Goal: Task Accomplishment & Management: Manage account settings

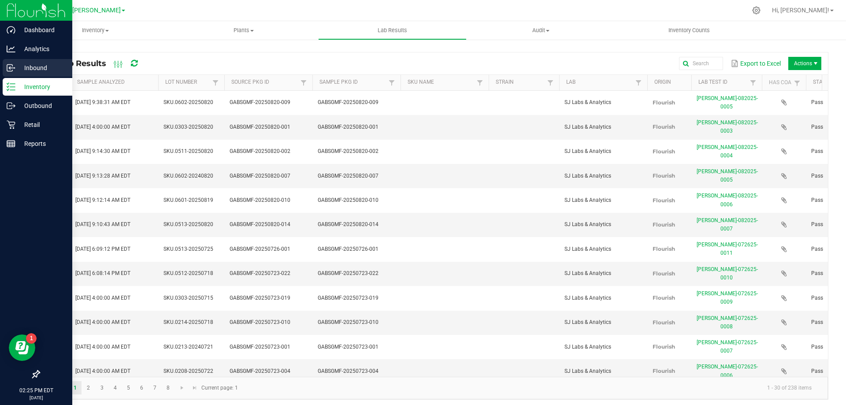
click at [50, 67] on p "Inbound" at bounding box center [41, 68] width 53 height 11
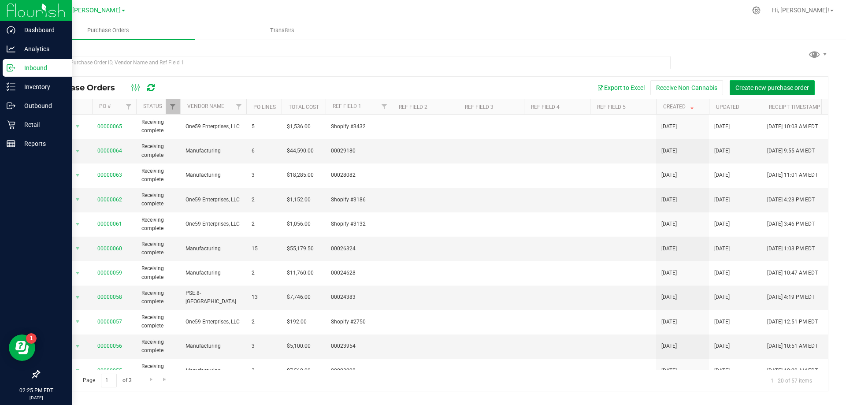
click at [757, 85] on span "Create new purchase order" at bounding box center [773, 87] width 74 height 7
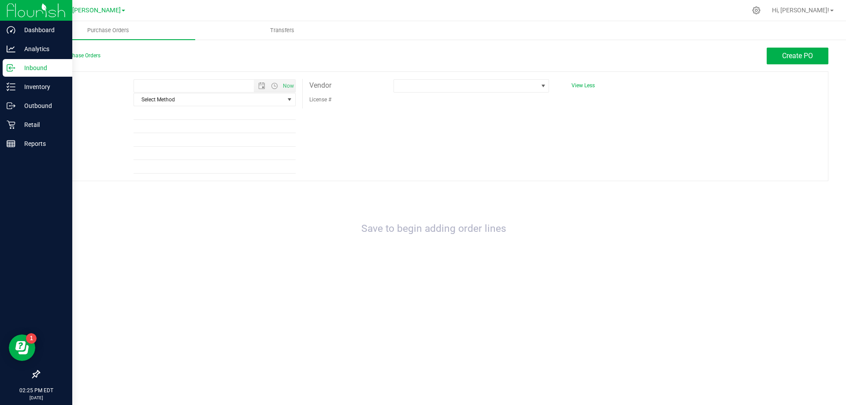
type input "[DATE] 2:25 PM"
click at [208, 101] on span "Select Method" at bounding box center [209, 99] width 150 height 12
click at [190, 162] on li "Local Delivery" at bounding box center [214, 166] width 161 height 13
click at [485, 112] on div "Expected [DATE] 2:25 PM Now Method Local Delivery Select Method USPS UPS FedEx …" at bounding box center [434, 126] width 790 height 110
click at [446, 85] on span at bounding box center [466, 86] width 144 height 12
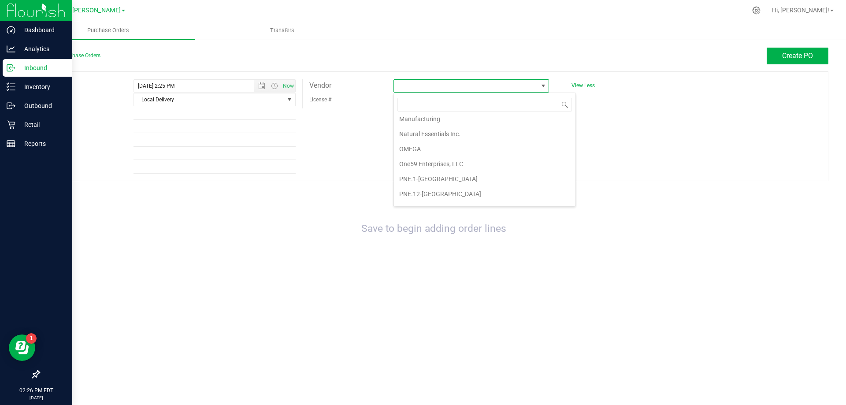
scroll to position [265, 0]
click at [437, 144] on li "One59 Enterprises, LLC" at bounding box center [485, 143] width 182 height 15
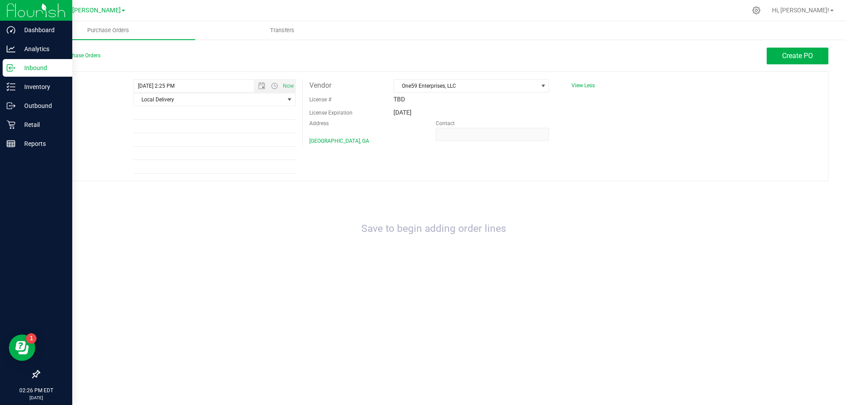
click at [521, 151] on div "Expected [DATE] 2:25 PM Now Method Local Delivery Select Method USPS UPS FedEx …" at bounding box center [434, 126] width 790 height 110
click at [196, 117] on input "Ref Field 1" at bounding box center [215, 113] width 162 height 13
type input "S"
click at [253, 116] on input "S" at bounding box center [215, 113] width 162 height 13
click at [170, 108] on input "Ref Field 1" at bounding box center [215, 113] width 162 height 13
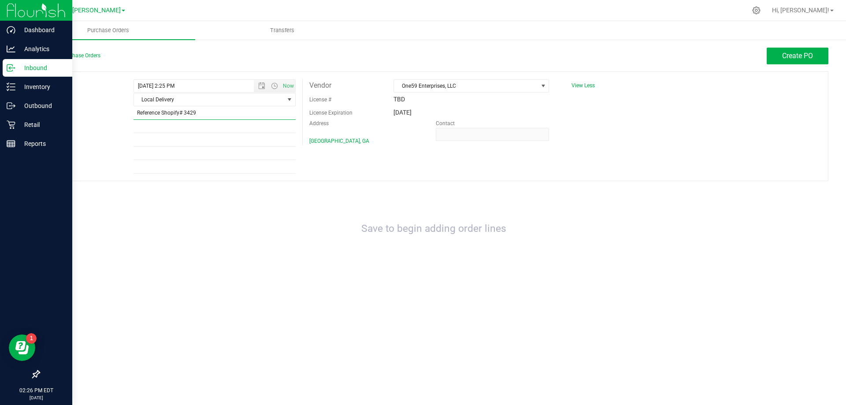
drag, startPoint x: 216, startPoint y: 114, endPoint x: 185, endPoint y: 110, distance: 31.6
click at [185, 110] on input "Reference Shopify# 3429" at bounding box center [215, 113] width 162 height 13
type input "Reference Shopify# 3557"
click at [276, 129] on input "Ref Field 2" at bounding box center [215, 126] width 162 height 13
click at [773, 248] on div "Save to begin adding order lines" at bounding box center [434, 229] width 790 height 78
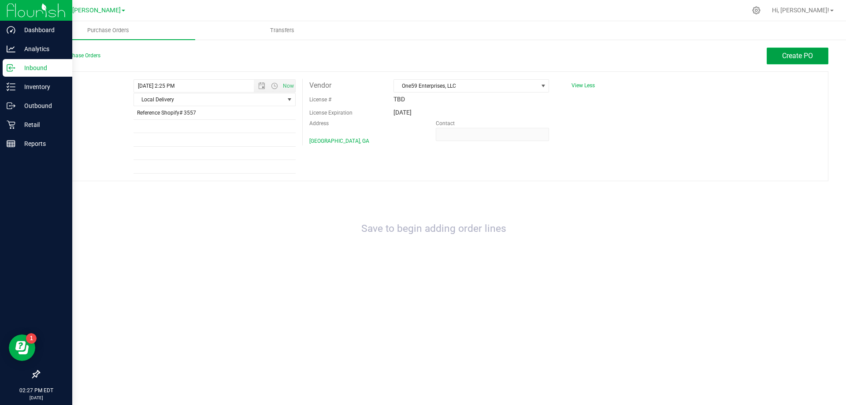
click at [776, 60] on button "Create PO" at bounding box center [798, 56] width 62 height 17
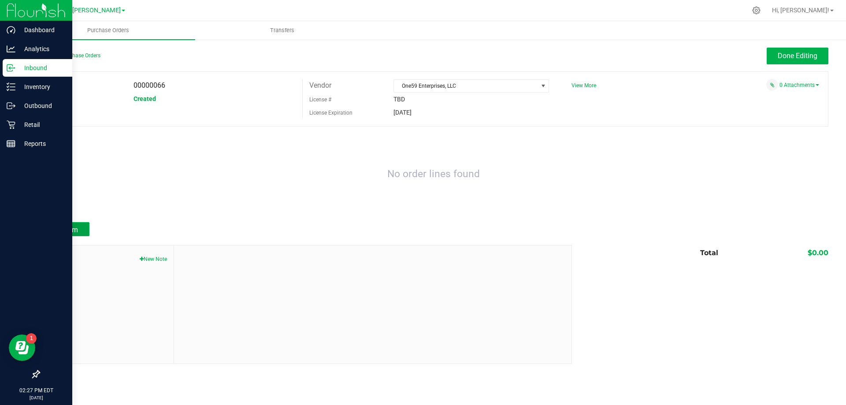
click at [73, 227] on span "Add Item" at bounding box center [64, 230] width 28 height 8
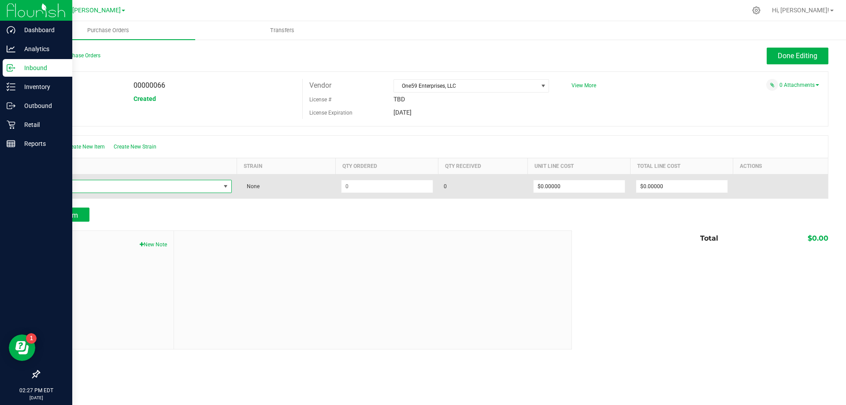
click at [109, 185] on span "NO DATA FOUND" at bounding box center [132, 186] width 175 height 12
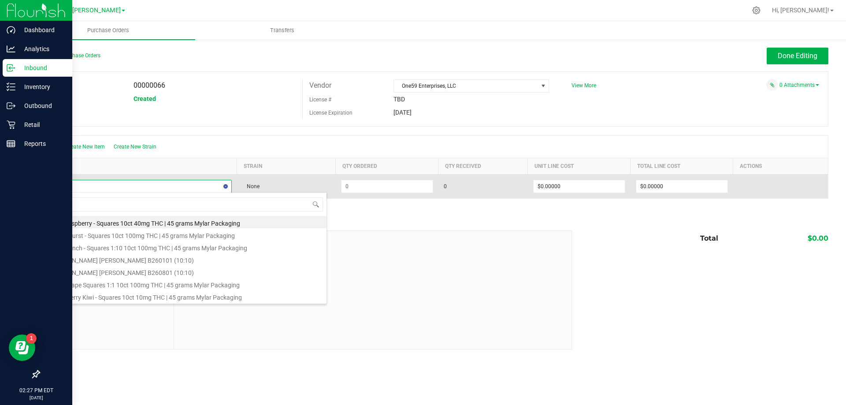
type input "GINGER"
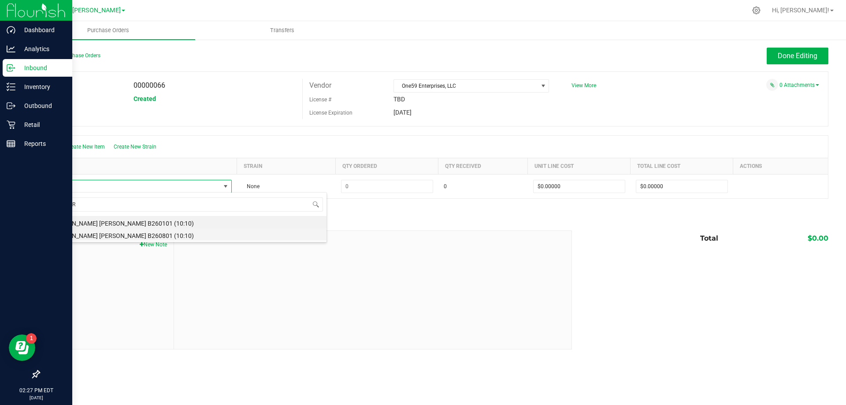
click at [134, 239] on li "[PERSON_NAME] [PERSON_NAME] B260801 (10:10)" at bounding box center [185, 234] width 281 height 12
type input "$4.00000"
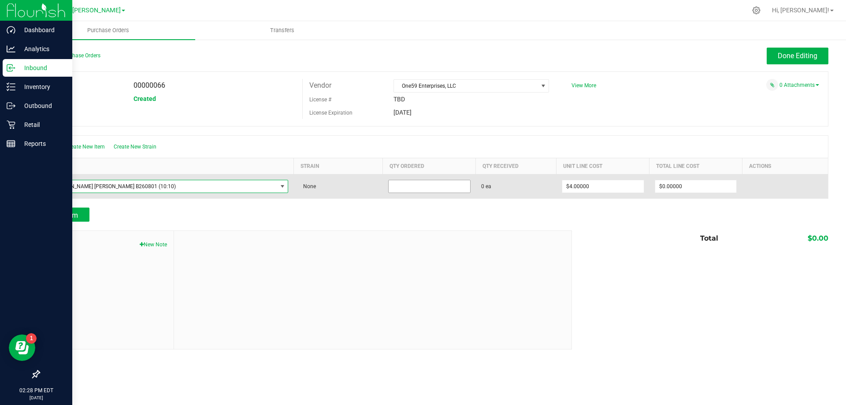
click at [391, 180] on input at bounding box center [430, 186] width 82 height 12
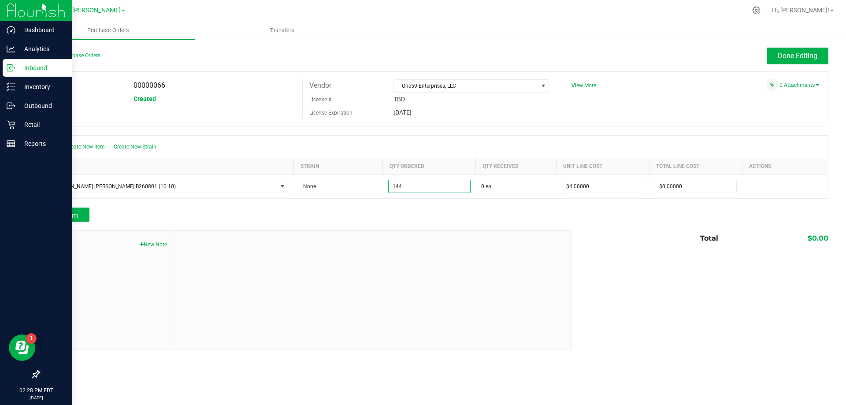
type input "144 ea"
click at [631, 250] on div "Notes New Note Total $0.00" at bounding box center [434, 290] width 790 height 119
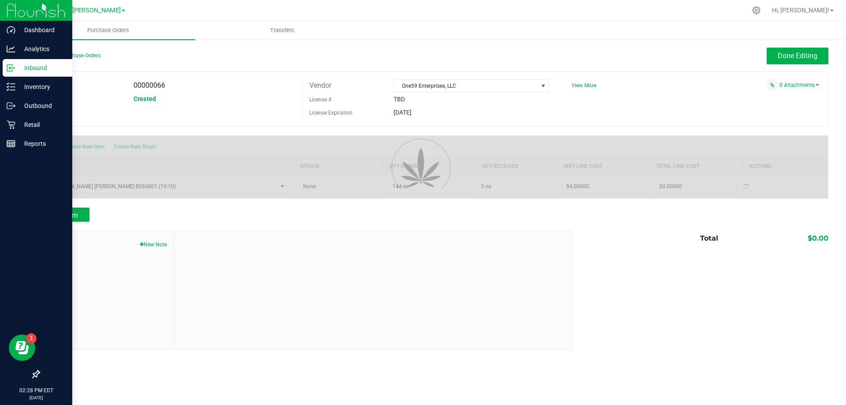
type input "$576.00000"
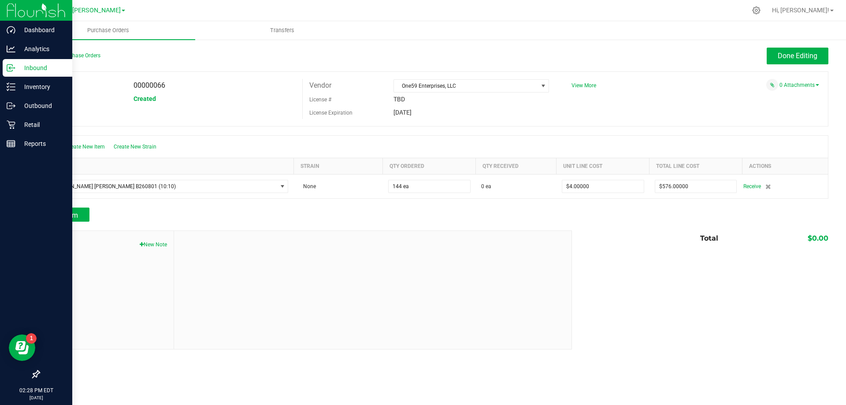
drag, startPoint x: 636, startPoint y: 320, endPoint x: 659, endPoint y: 335, distance: 27.0
click at [637, 320] on div "Notes New Note Total $0.00" at bounding box center [434, 290] width 790 height 119
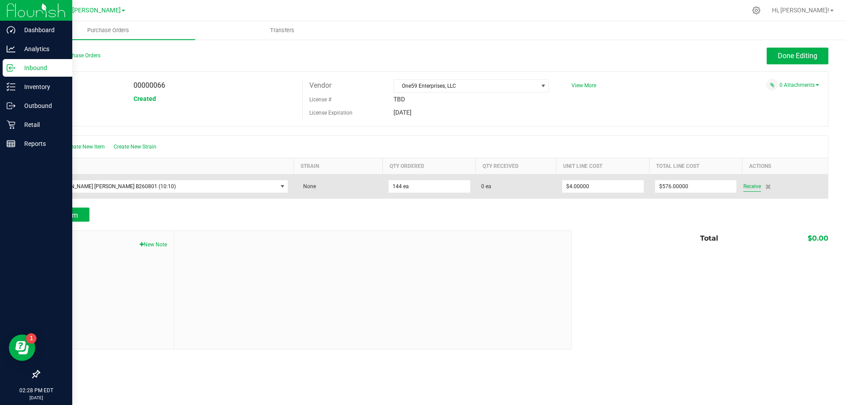
click at [746, 187] on span "Receive" at bounding box center [753, 186] width 18 height 11
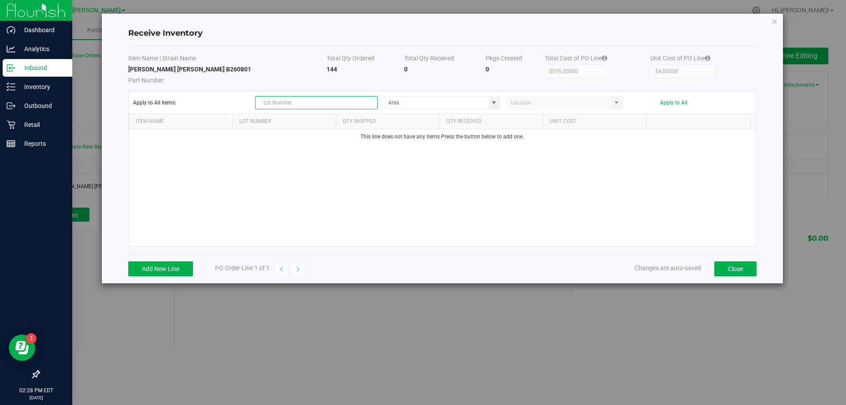
click at [309, 99] on input "text" at bounding box center [316, 102] width 123 height 13
click at [493, 103] on span at bounding box center [494, 102] width 7 height 7
click at [721, 97] on div "Apply to All Items: Apply to All" at bounding box center [442, 102] width 619 height 13
click at [728, 101] on div "Apply to All" at bounding box center [688, 103] width 116 height 6
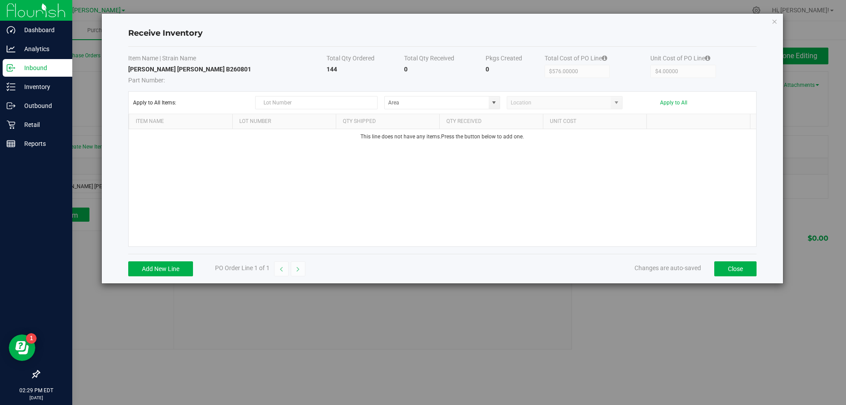
click at [264, 168] on div "This line does not have any items. Press the button below to add one." at bounding box center [443, 187] width 628 height 117
click at [317, 104] on input "text" at bounding box center [316, 102] width 123 height 13
type input "850070490047"
drag, startPoint x: 339, startPoint y: 99, endPoint x: 31, endPoint y: 98, distance: 308.2
click at [31, 98] on div "Receive Inventory Item Name | Strain Name Total Qty Ordered Total Qty Received …" at bounding box center [426, 202] width 853 height 405
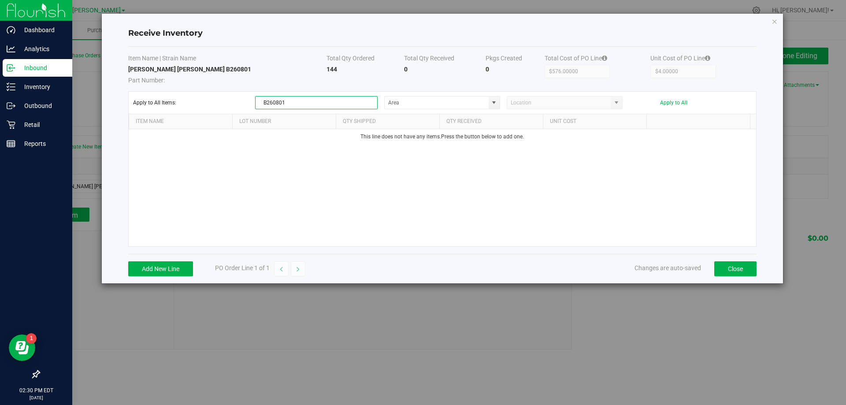
type input "B260801"
click at [226, 90] on div "Item Name | Strain Name Total Qty Ordered Total Qty Received Pkgs Created Total…" at bounding box center [442, 150] width 629 height 207
click at [497, 101] on span at bounding box center [494, 102] width 7 height 7
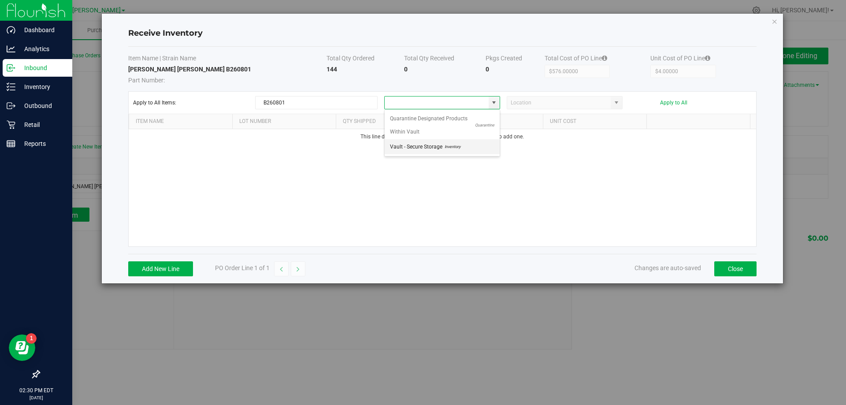
click at [443, 149] on span "Inventory" at bounding box center [452, 146] width 18 height 13
type input "Vault - Secure Storage"
click at [478, 171] on div "This line does not have any items. Press the button below to add one." at bounding box center [443, 187] width 628 height 117
click at [669, 103] on button "Apply to All" at bounding box center [673, 103] width 27 height 6
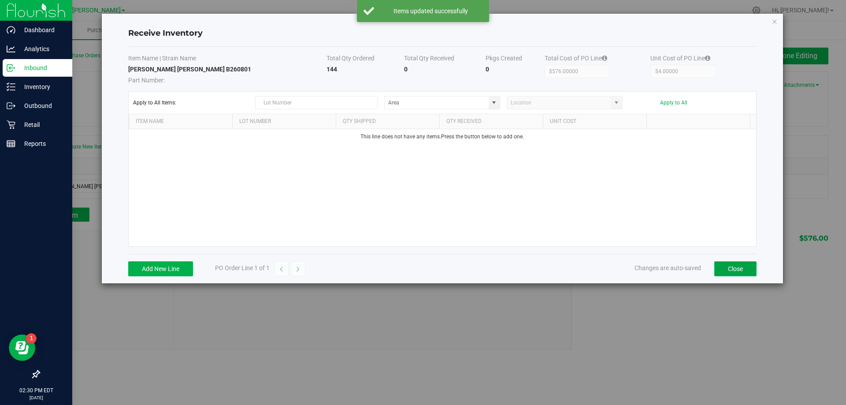
click at [745, 269] on button "Close" at bounding box center [736, 268] width 42 height 15
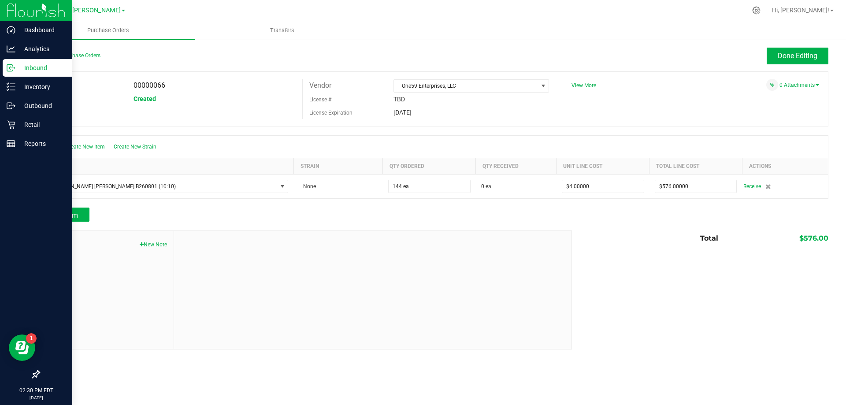
click at [734, 282] on div "Notes New Note Total $576.00" at bounding box center [434, 290] width 790 height 119
click at [518, 81] on span "One59 Enterprises, LLC" at bounding box center [466, 86] width 144 height 12
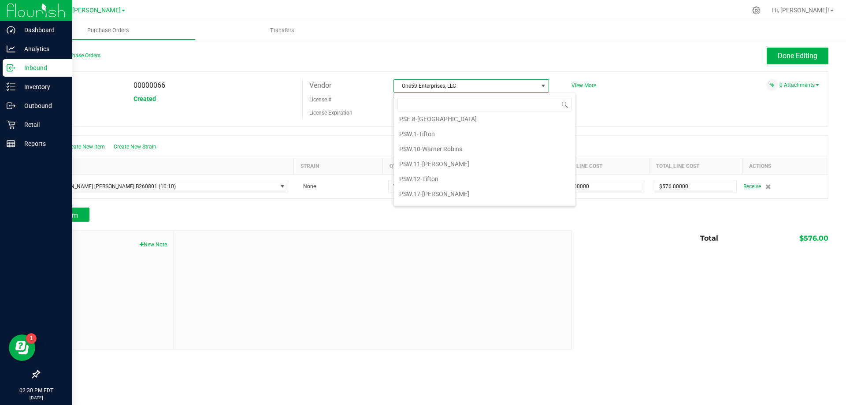
scroll to position [622, 0]
click at [634, 92] on div "PO 00000066 Status Created Vendor One59 Enterprises, LLC License # TBD License …" at bounding box center [434, 98] width 790 height 55
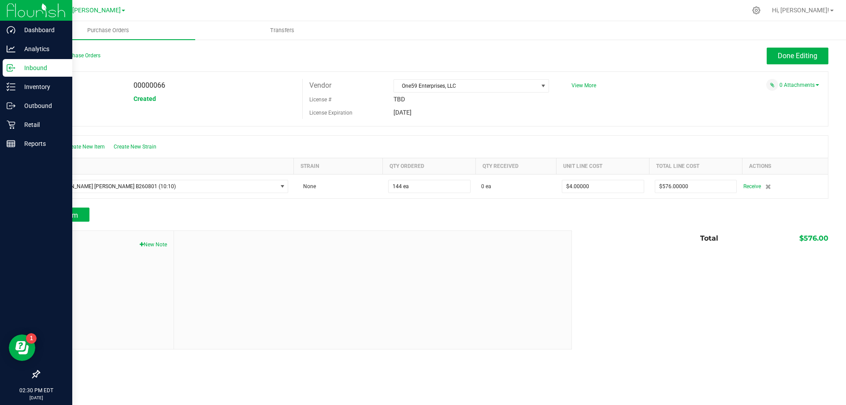
click at [637, 290] on div "Notes New Note Total $576.00" at bounding box center [434, 290] width 790 height 119
click at [30, 71] on p "Inbound" at bounding box center [41, 68] width 53 height 11
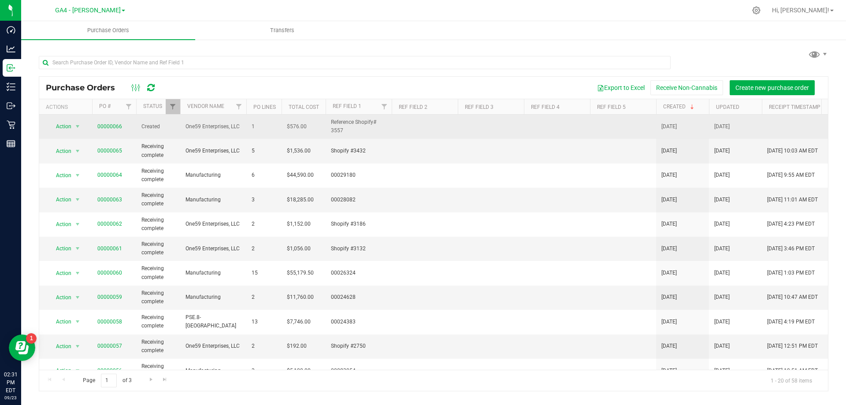
click at [339, 123] on span "Reference Shopify# 3557" at bounding box center [359, 126] width 56 height 17
click at [113, 125] on link "00000066" at bounding box center [109, 126] width 25 height 6
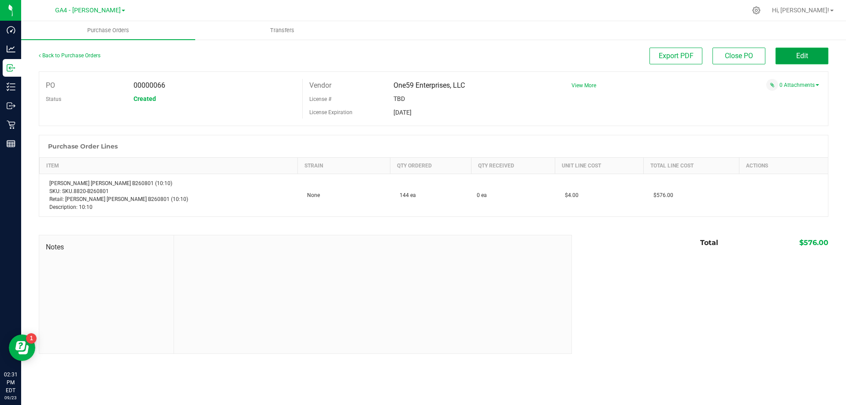
click at [802, 56] on span "Edit" at bounding box center [803, 56] width 12 height 8
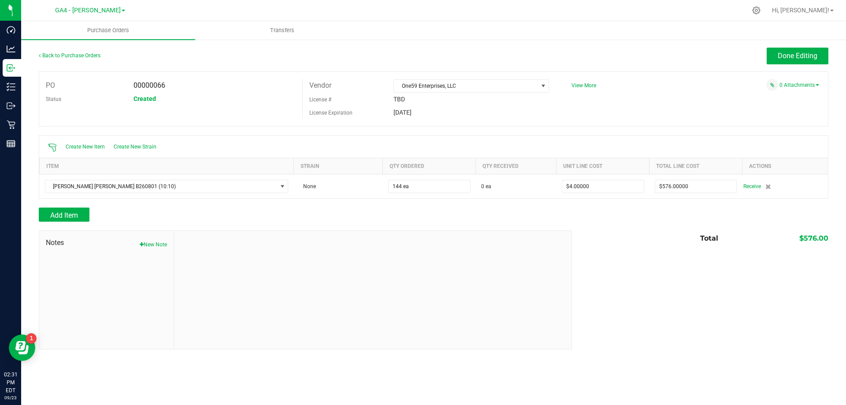
click at [322, 214] on div "Add Item" at bounding box center [302, 215] width 527 height 14
click at [47, 56] on link "Back to Purchase Orders" at bounding box center [70, 55] width 62 height 6
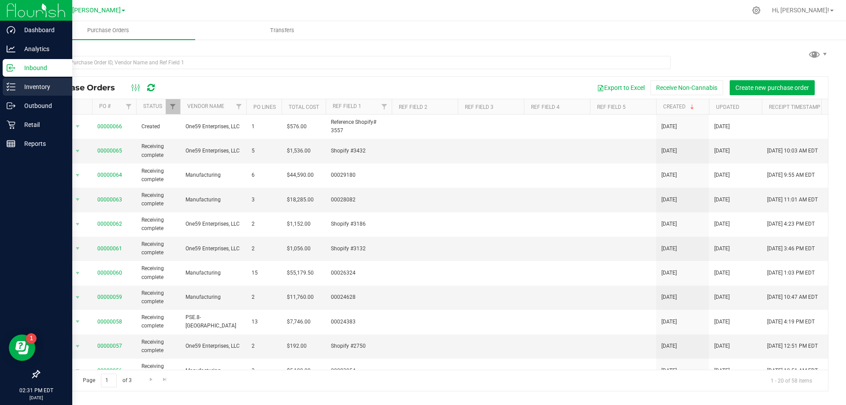
click at [27, 89] on p "Inventory" at bounding box center [41, 87] width 53 height 11
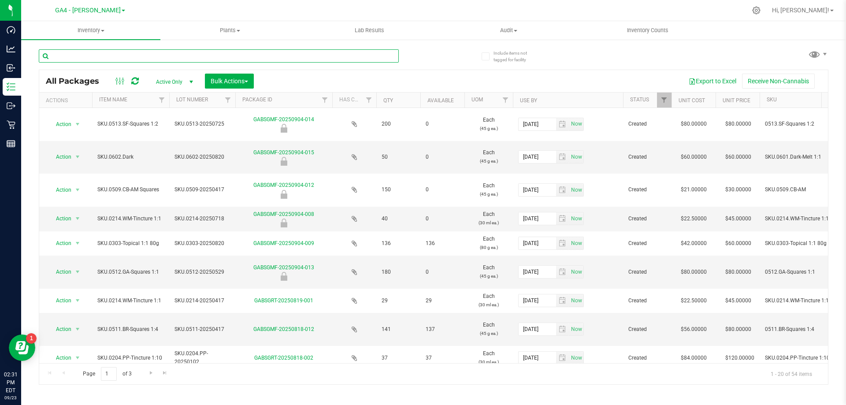
click at [145, 55] on input "text" at bounding box center [219, 55] width 360 height 13
type input "GINER"
click at [101, 34] on uib-tab-heading "Inventory All packages All inventory Waste log Create inventory" at bounding box center [90, 30] width 139 height 19
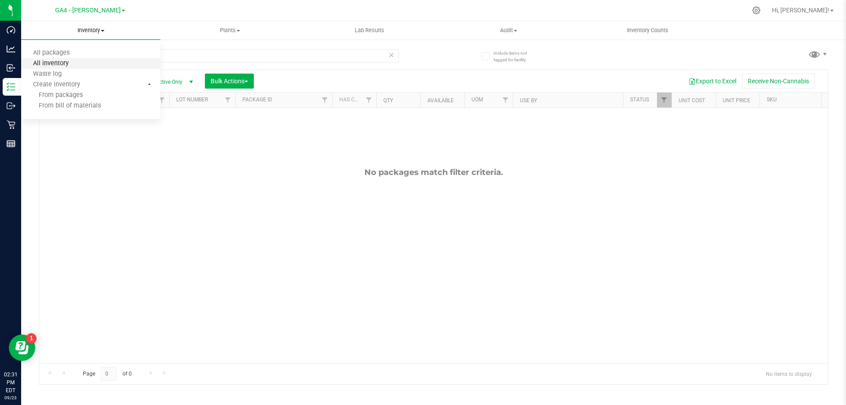
click at [67, 63] on span "All inventory" at bounding box center [51, 63] width 60 height 7
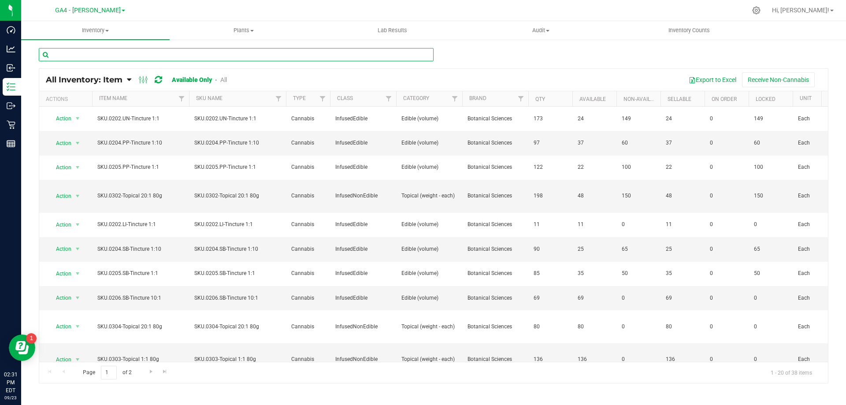
click at [123, 55] on input "text" at bounding box center [236, 54] width 395 height 13
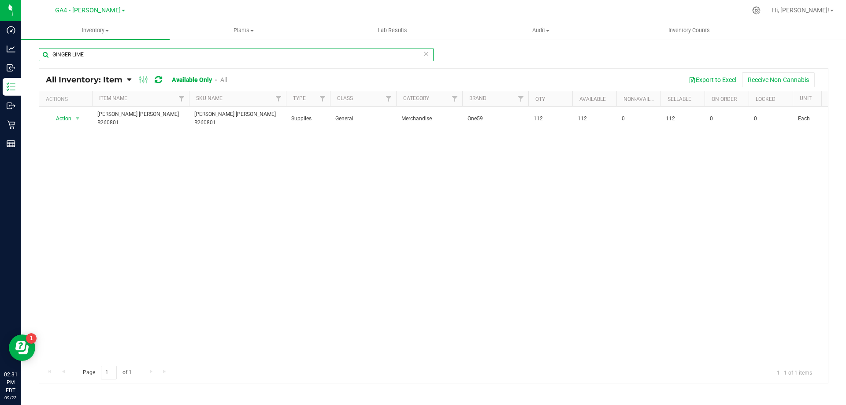
type input "GINGER LIME"
click at [224, 80] on link "All" at bounding box center [223, 79] width 7 height 7
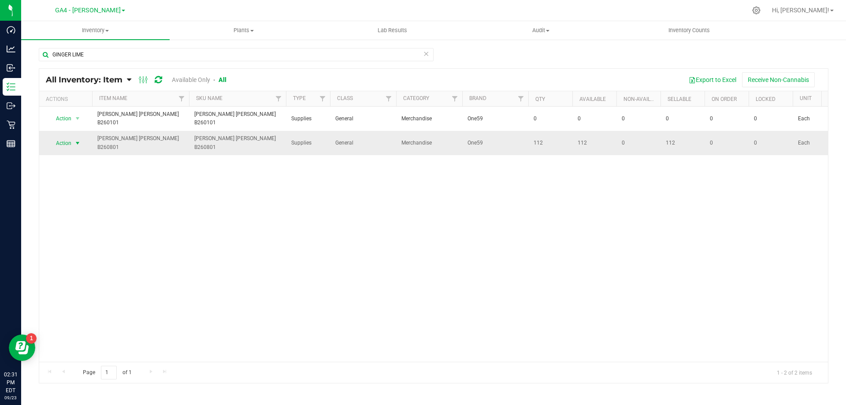
click at [65, 138] on span "Action" at bounding box center [60, 143] width 24 height 12
click at [205, 213] on div "Action Action Adjust qty Edit lots/costs Global inventory Locate inventory Prin…" at bounding box center [433, 234] width 789 height 255
click at [76, 140] on span "select" at bounding box center [77, 143] width 7 height 7
click at [77, 222] on li "Refresh inventory" at bounding box center [76, 228] width 56 height 13
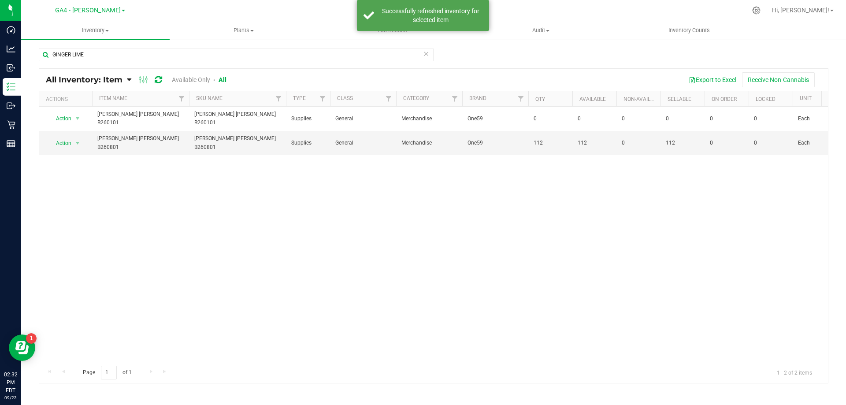
click at [77, 219] on div "Action Action Adjust qty Edit lots/costs Global inventory Locate inventory Prin…" at bounding box center [433, 234] width 789 height 255
click at [220, 141] on span "[PERSON_NAME] [PERSON_NAME] B260801" at bounding box center [237, 142] width 86 height 17
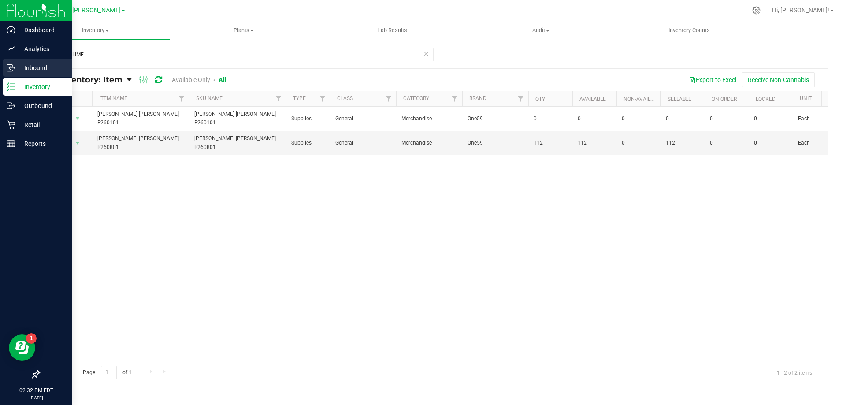
click at [19, 67] on p "Inbound" at bounding box center [41, 68] width 53 height 11
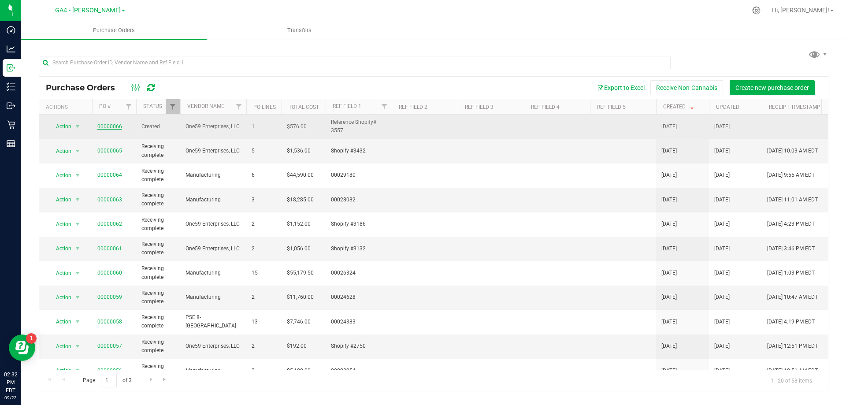
click at [114, 128] on link "00000066" at bounding box center [109, 126] width 25 height 6
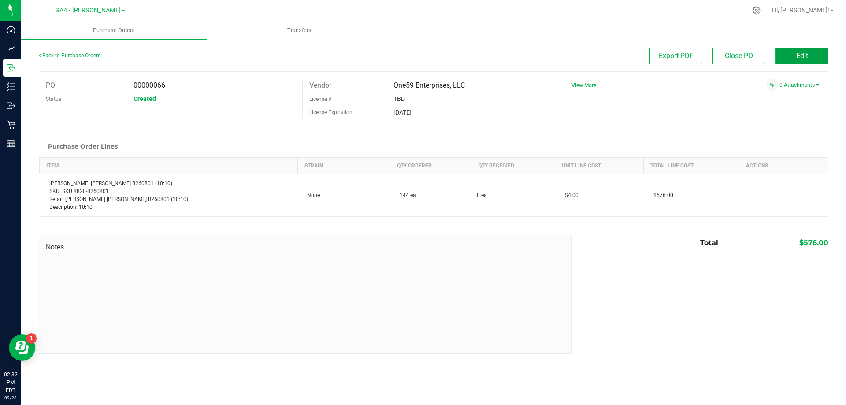
click at [791, 56] on button "Edit" at bounding box center [802, 56] width 53 height 17
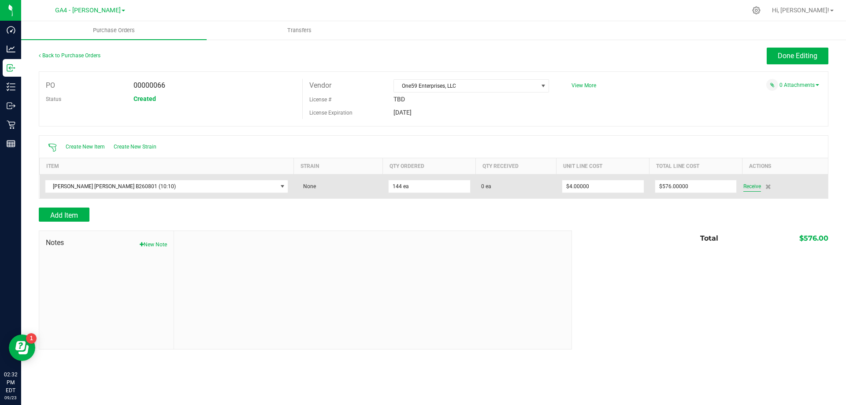
click at [744, 187] on span "Receive" at bounding box center [753, 186] width 18 height 11
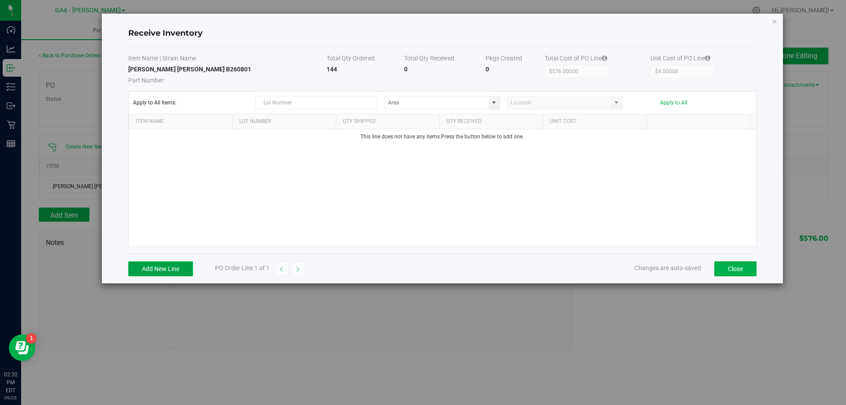
click at [138, 270] on button "Add New Line" at bounding box center [160, 268] width 65 height 15
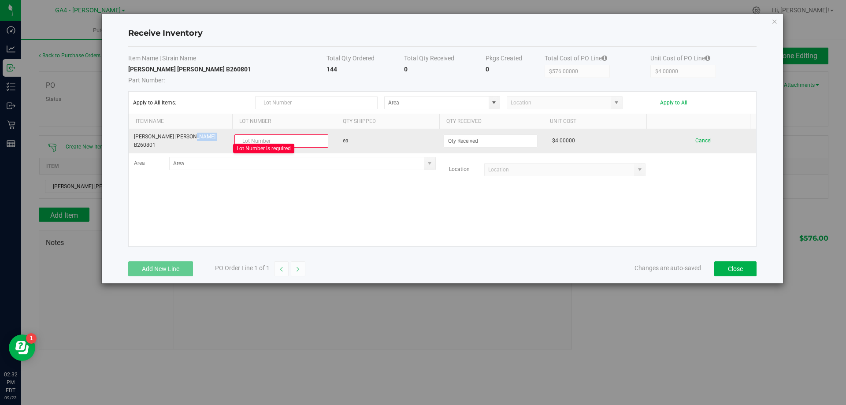
drag, startPoint x: 181, startPoint y: 137, endPoint x: 205, endPoint y: 138, distance: 23.4
click at [205, 138] on td "[PERSON_NAME] [PERSON_NAME] B260801" at bounding box center [181, 141] width 104 height 24
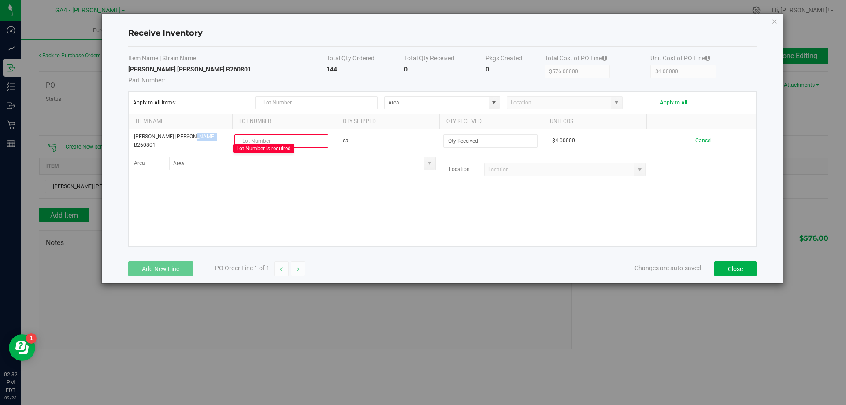
copy td "B260801"
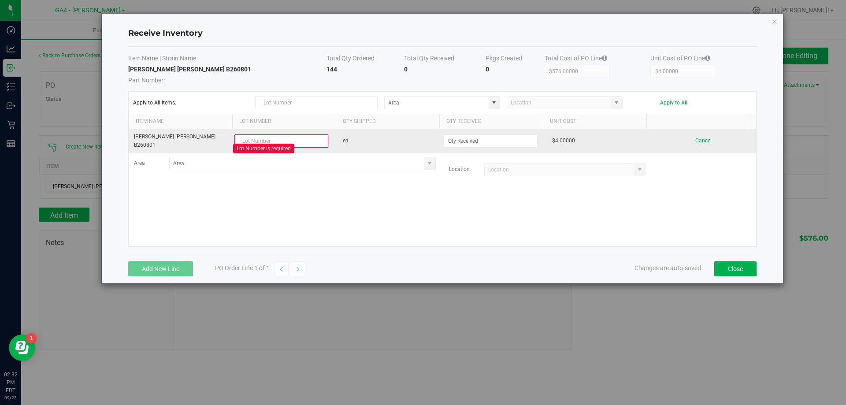
click at [276, 135] on input "text" at bounding box center [282, 140] width 94 height 13
paste input "B260801"
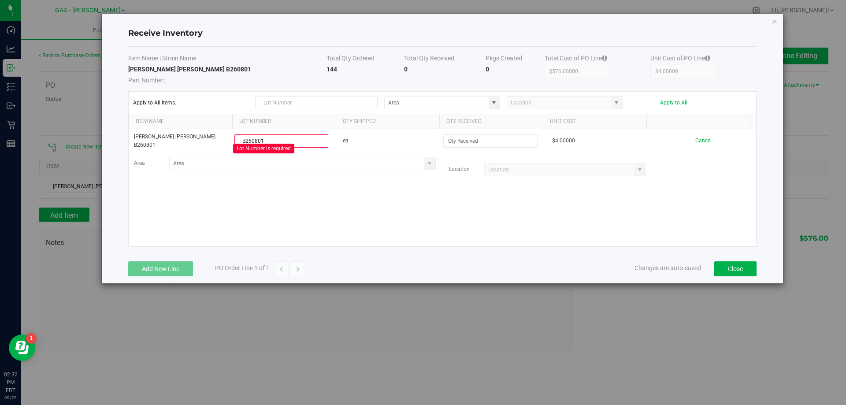
type input "B260801"
click at [316, 218] on div "Ginger Lime [PERSON_NAME] B260801 B260801 Lot Number is required ea $4.00000 Ca…" at bounding box center [443, 187] width 628 height 117
click at [467, 128] on th "Qty Received" at bounding box center [492, 121] width 104 height 15
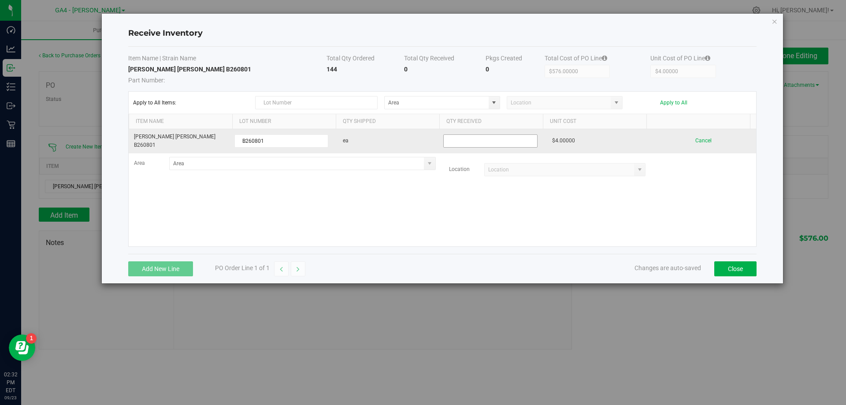
click at [468, 136] on input at bounding box center [490, 141] width 93 height 12
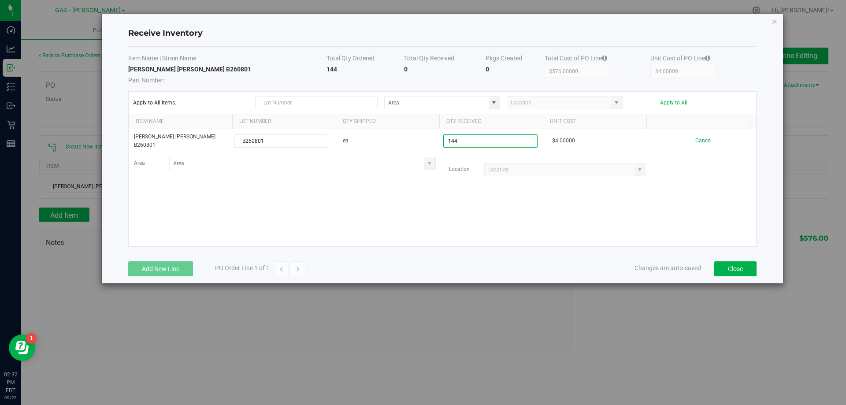
type input "144 ea"
click at [607, 192] on kendo-grid-list "[PERSON_NAME] [PERSON_NAME] B260801 B260801 ea 144 ea $4.00000 Cancel Area Loca…" at bounding box center [443, 187] width 628 height 117
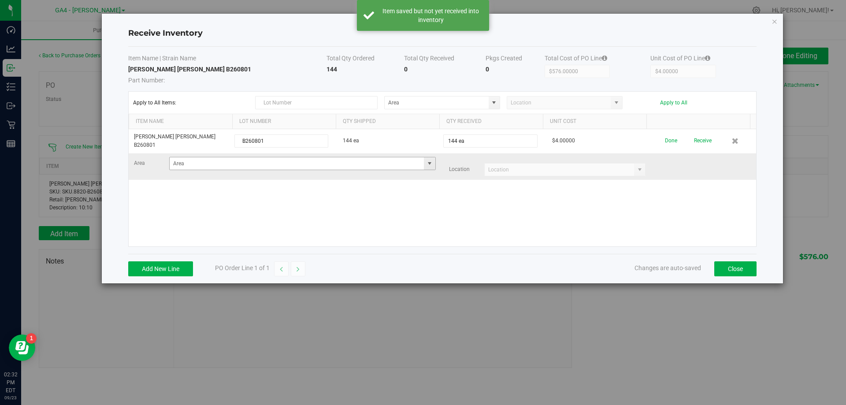
click at [426, 164] on span at bounding box center [429, 163] width 7 height 7
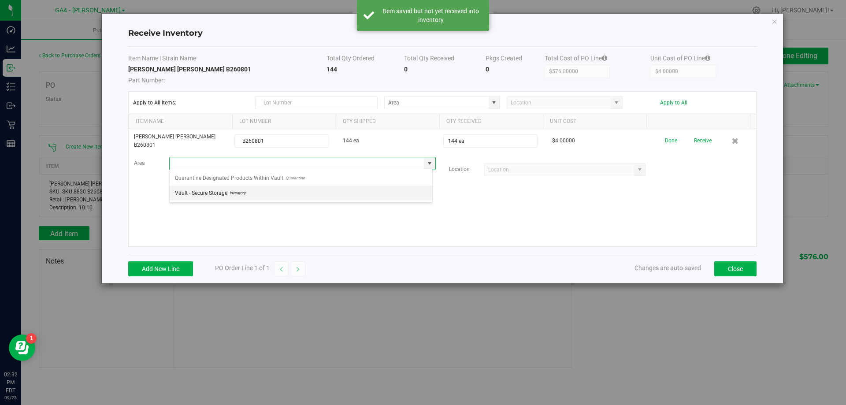
click at [384, 187] on li "Vault - Secure Storage Inventory" at bounding box center [301, 193] width 263 height 15
type input "Vault - Secure Storage"
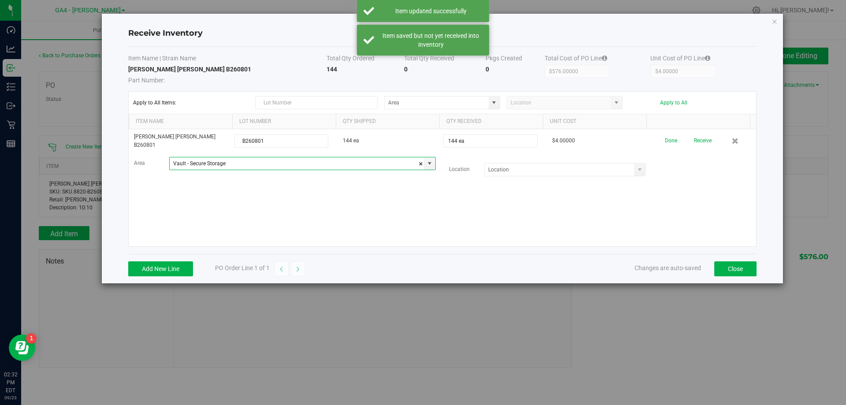
click at [466, 198] on div "Ginger Lime [PERSON_NAME] B260801 B260801 144 ea 144 ea $4.00000 Done Receive A…" at bounding box center [443, 187] width 628 height 117
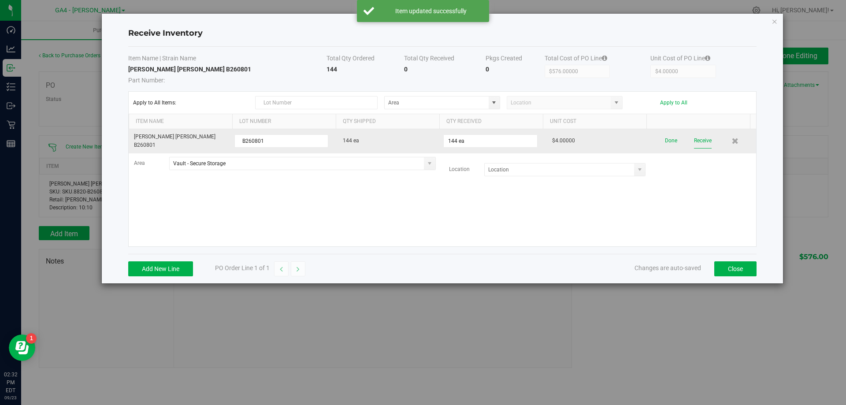
click at [702, 146] on button "Receive" at bounding box center [703, 140] width 18 height 15
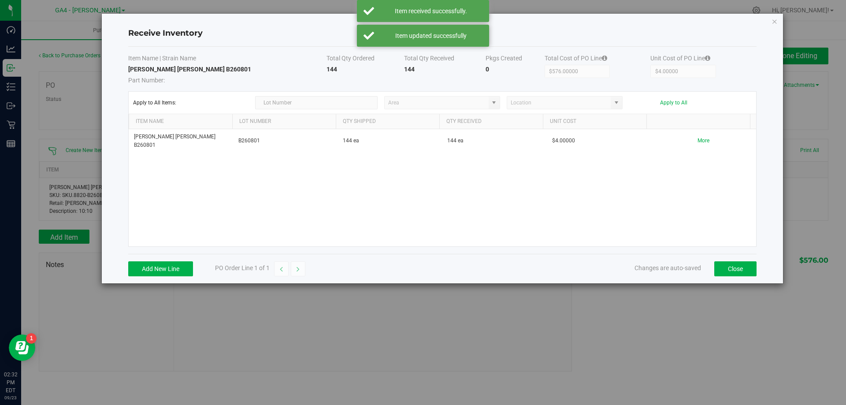
click at [686, 191] on div "[PERSON_NAME] [PERSON_NAME] B260801 B260801 144 ea 144 ea $4.00000 More" at bounding box center [443, 187] width 628 height 117
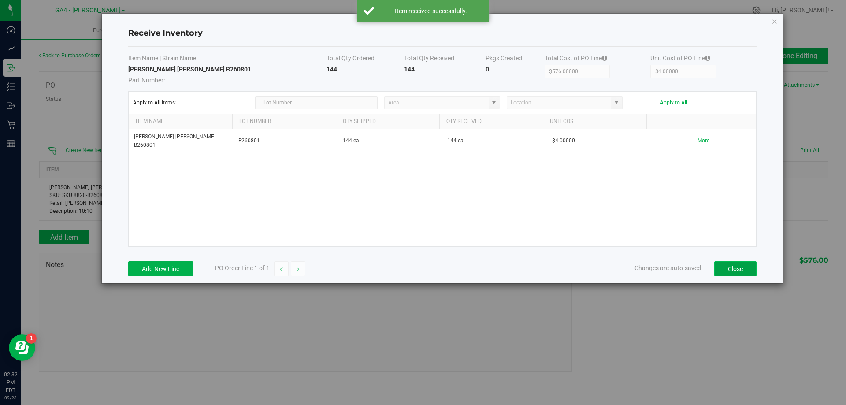
click at [733, 274] on button "Close" at bounding box center [736, 268] width 42 height 15
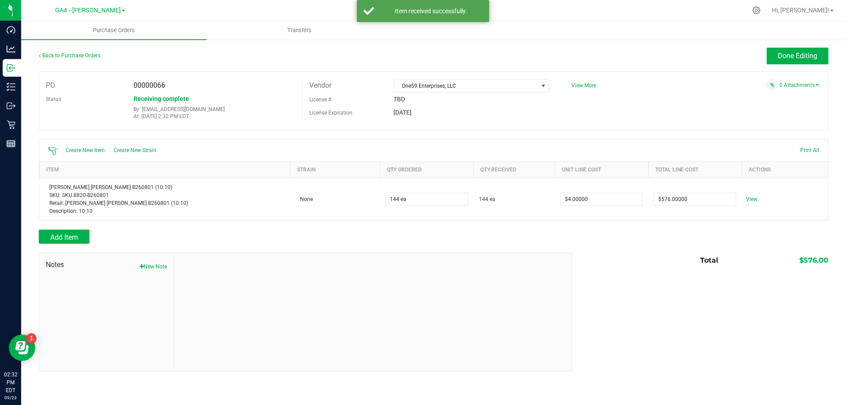
click at [423, 254] on div at bounding box center [373, 312] width 398 height 118
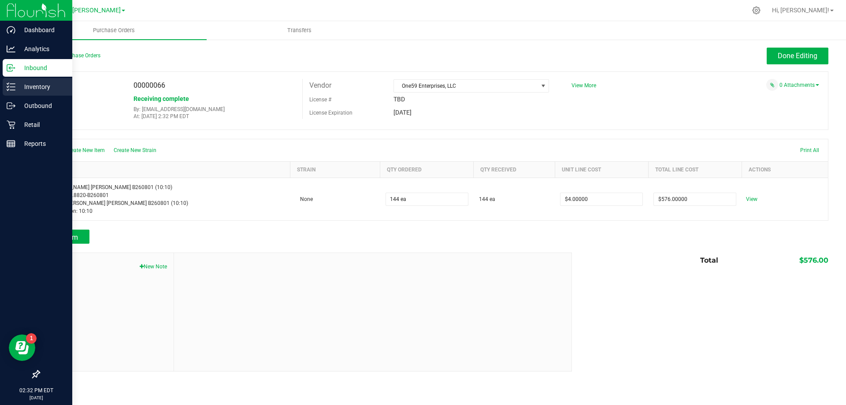
click at [43, 84] on p "Inventory" at bounding box center [41, 87] width 53 height 11
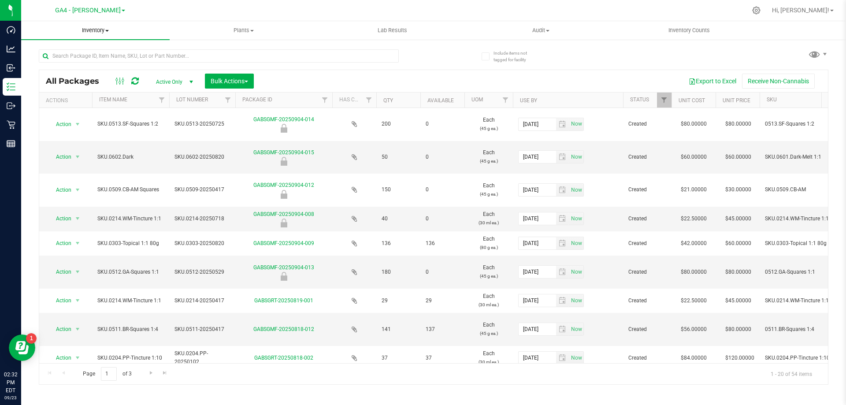
click at [109, 30] on span at bounding box center [107, 31] width 4 height 2
click at [88, 54] on li "All packages" at bounding box center [95, 53] width 149 height 11
click at [127, 58] on input "text" at bounding box center [219, 55] width 360 height 13
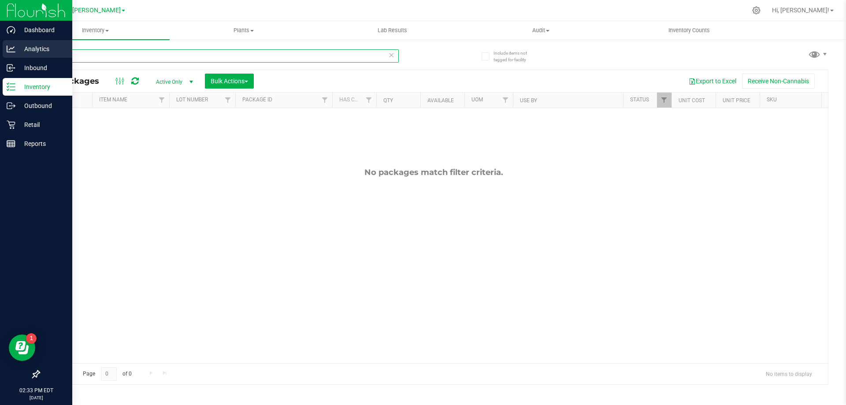
drag, startPoint x: 128, startPoint y: 54, endPoint x: 0, endPoint y: 55, distance: 128.3
click at [0, 55] on div "Dashboard Analytics Inbound Inventory Outbound Retail Reports 02:33 PM EDT [DAT…" at bounding box center [423, 202] width 846 height 405
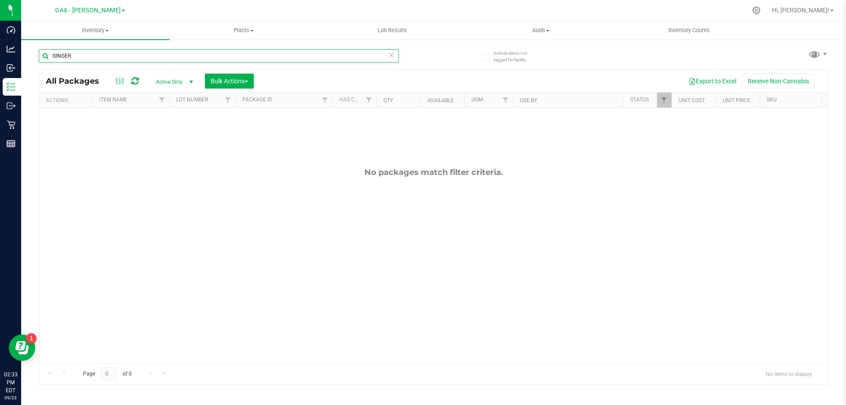
type input "GINGER"
click at [191, 78] on span "select" at bounding box center [191, 81] width 7 height 7
click at [173, 135] on li "All" at bounding box center [173, 135] width 48 height 13
click at [194, 61] on input "GINGER" at bounding box center [219, 55] width 360 height 13
click at [110, 29] on span "Inventory" at bounding box center [95, 30] width 149 height 8
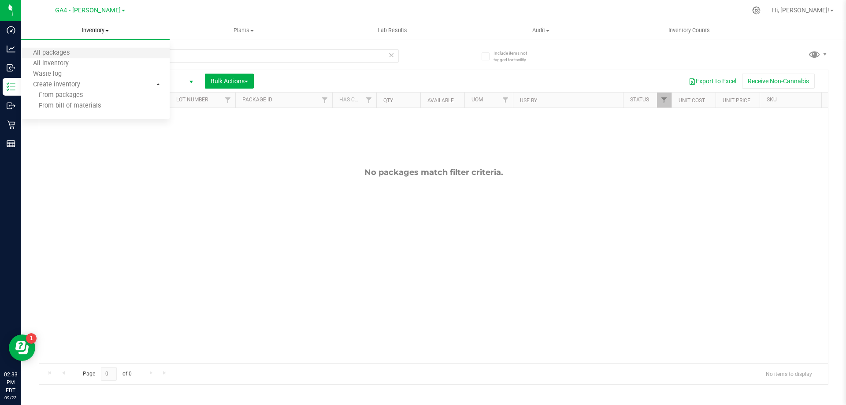
click at [81, 51] on li "All packages" at bounding box center [95, 53] width 149 height 11
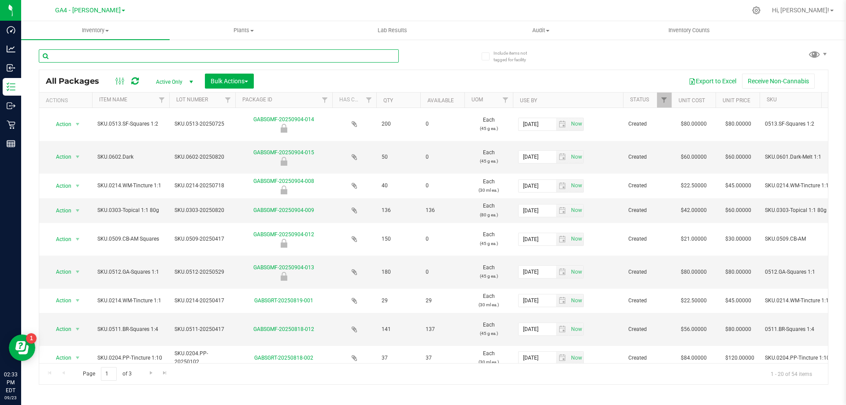
click at [205, 54] on input "text" at bounding box center [219, 55] width 360 height 13
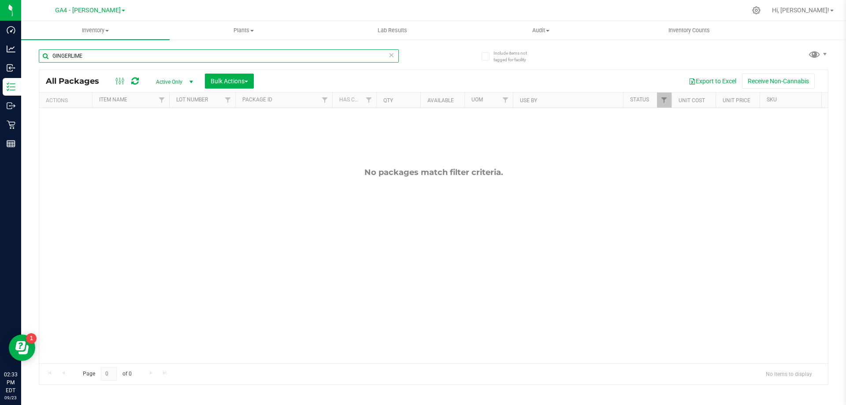
click at [71, 57] on input "GINGERLIME" at bounding box center [219, 55] width 360 height 13
type input "GINGER LIME"
click at [108, 36] on uib-tab-heading "Inventory All packages All inventory Waste log Create inventory" at bounding box center [95, 30] width 149 height 19
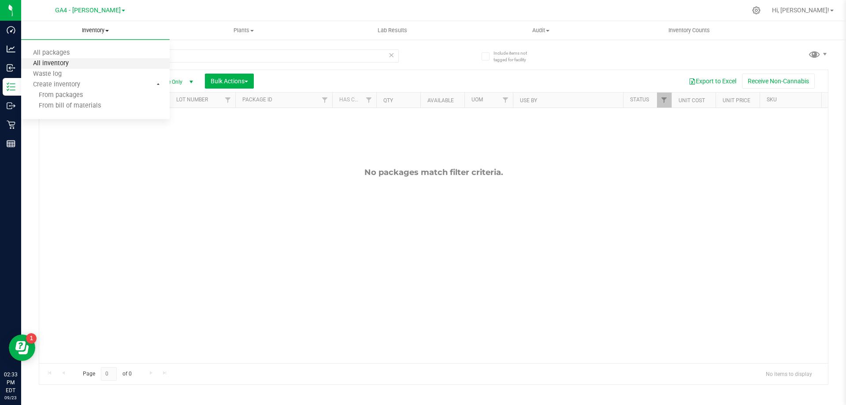
click at [72, 62] on span "All inventory" at bounding box center [51, 63] width 60 height 7
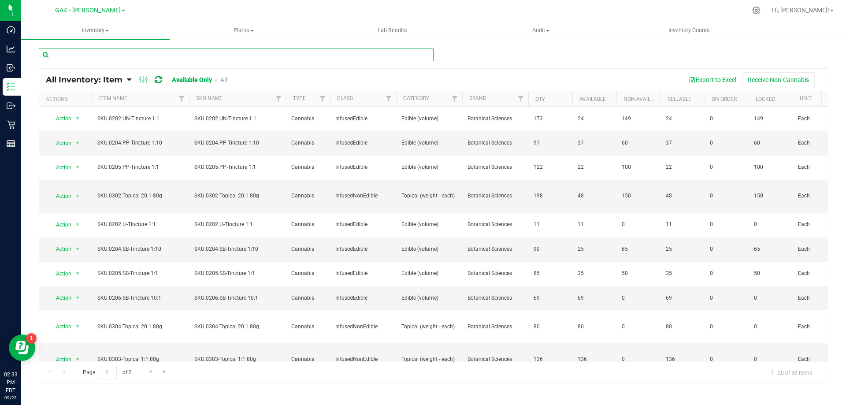
click at [71, 54] on input "text" at bounding box center [236, 54] width 395 height 13
type input "GINGER LIME"
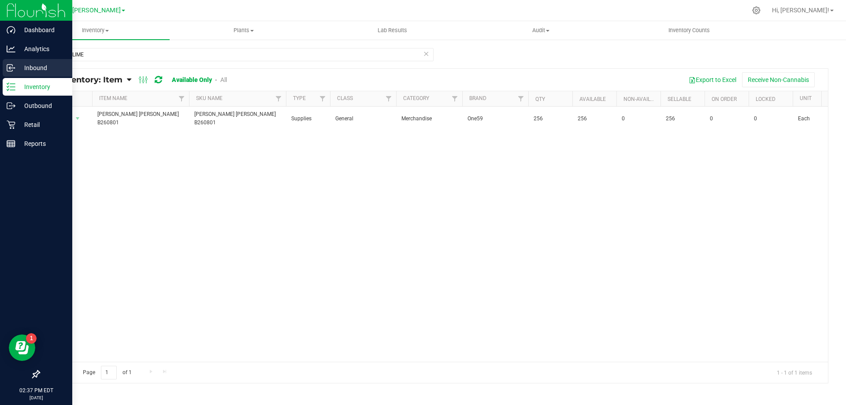
click at [34, 60] on div "Inbound" at bounding box center [38, 68] width 70 height 18
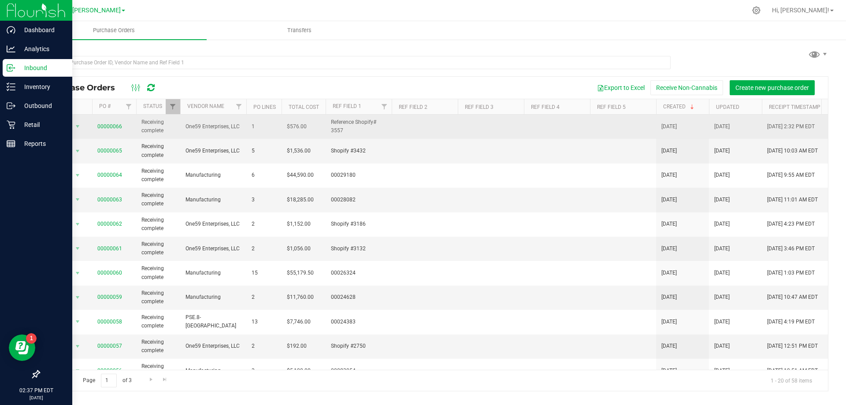
click at [108, 123] on span "00000066" at bounding box center [109, 127] width 25 height 8
click at [108, 123] on link "00000066" at bounding box center [109, 126] width 25 height 6
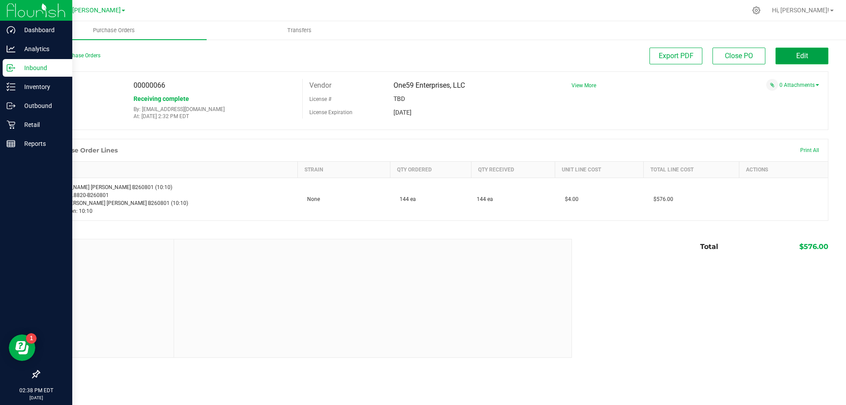
click at [809, 52] on button "Edit" at bounding box center [802, 56] width 53 height 17
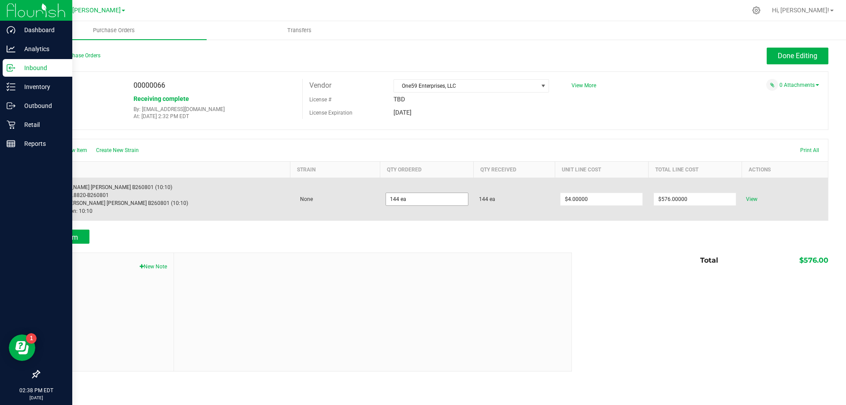
type input "144"
type input "0"
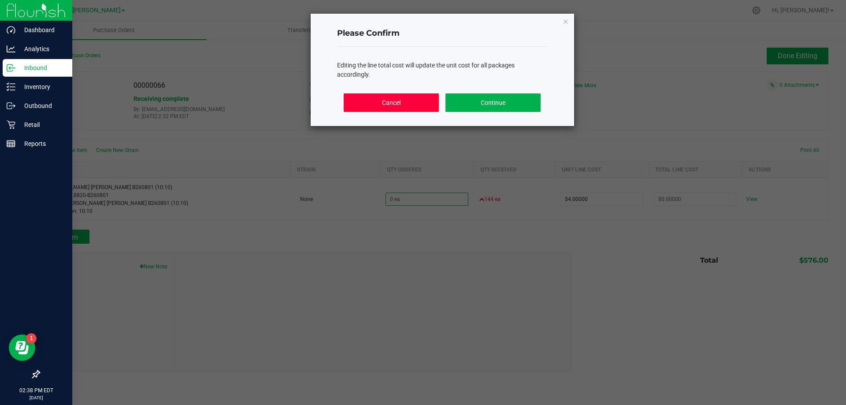
click at [405, 102] on button "Cancel" at bounding box center [391, 102] width 95 height 19
type input "$576.00000"
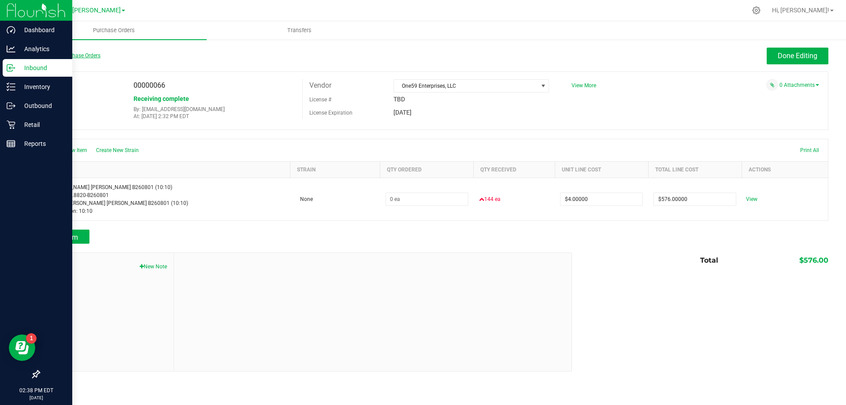
click at [72, 57] on link "Back to Purchase Orders" at bounding box center [70, 55] width 62 height 6
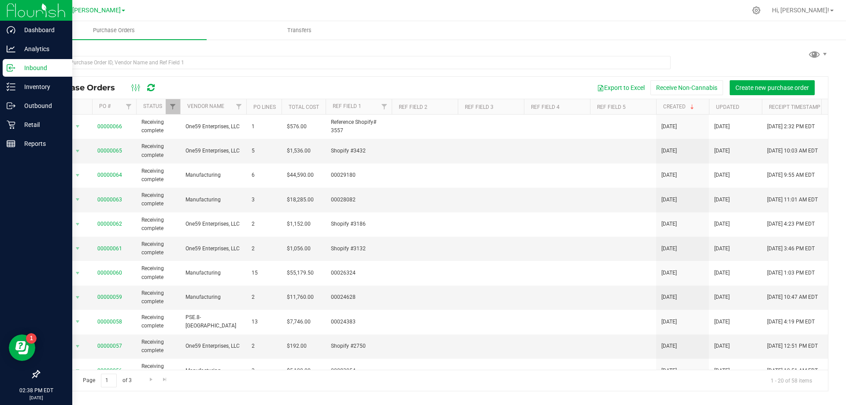
click at [22, 65] on p "Inbound" at bounding box center [41, 68] width 53 height 11
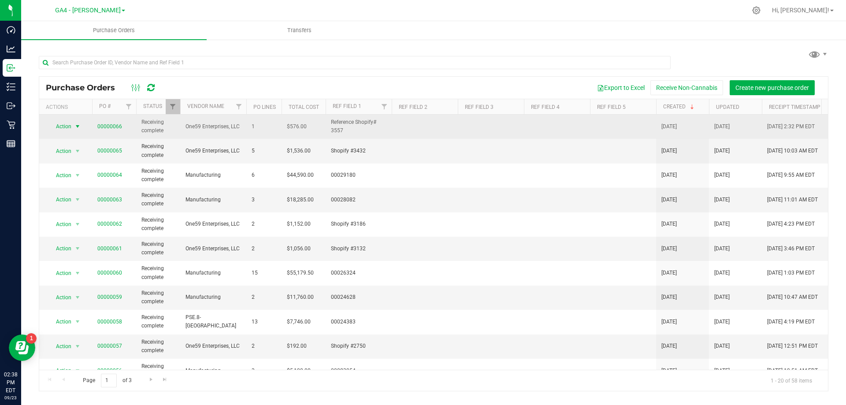
click at [75, 127] on span "select" at bounding box center [77, 126] width 7 height 7
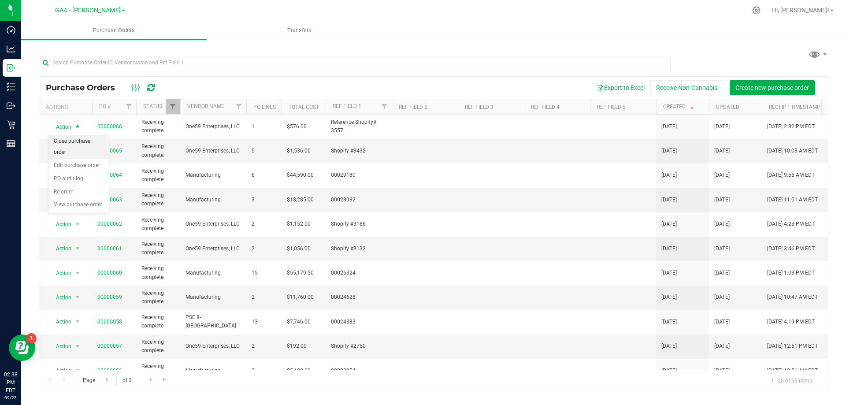
click at [81, 136] on li "Close purchase order" at bounding box center [78, 147] width 60 height 24
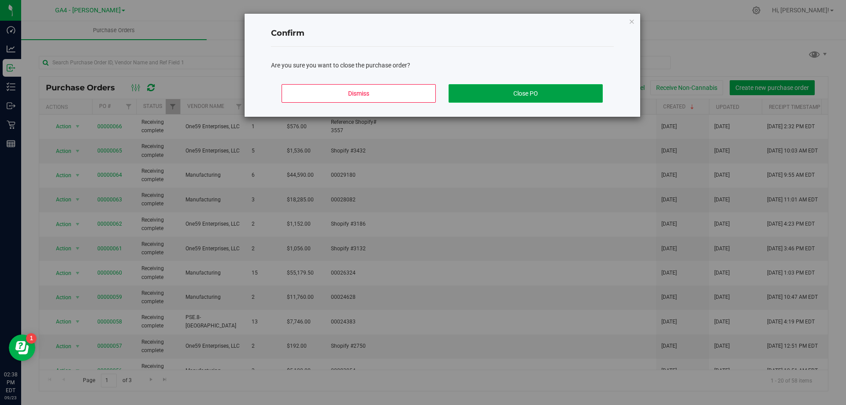
click at [514, 86] on button "Close PO" at bounding box center [526, 93] width 154 height 19
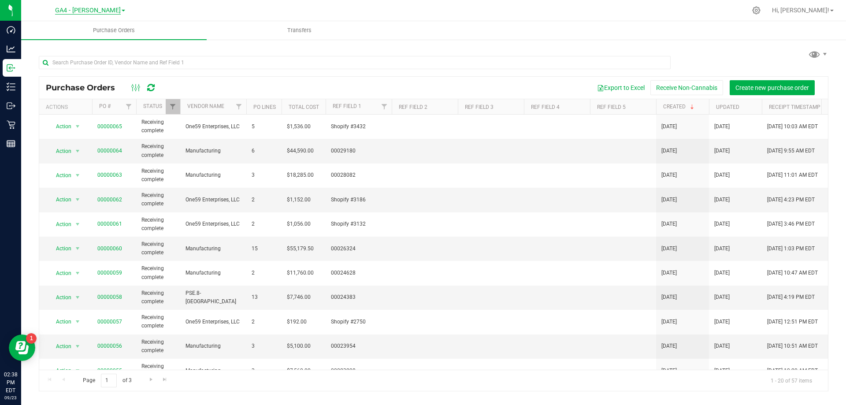
click at [103, 9] on span "GA4 - [PERSON_NAME]" at bounding box center [88, 11] width 66 height 8
click at [82, 30] on link "GA1 - [PERSON_NAME]" at bounding box center [90, 31] width 129 height 12
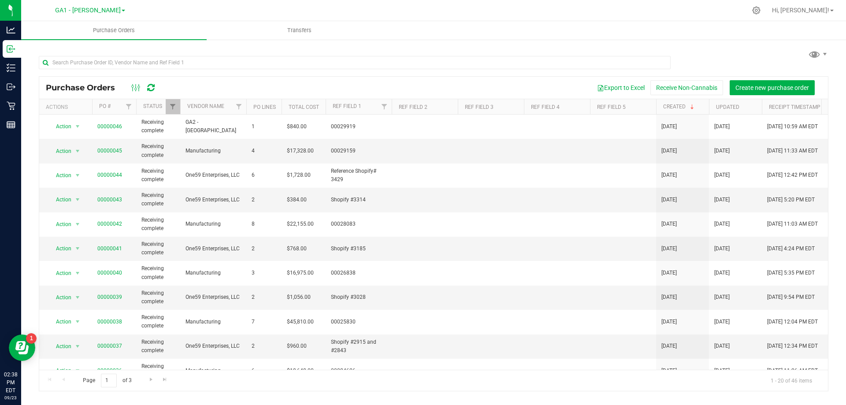
click at [273, 79] on div "Purchase Orders Export to Excel Receive Non-Cannabis Create new purchase order" at bounding box center [433, 88] width 789 height 22
click at [754, 93] on button "Create new purchase order" at bounding box center [772, 87] width 85 height 15
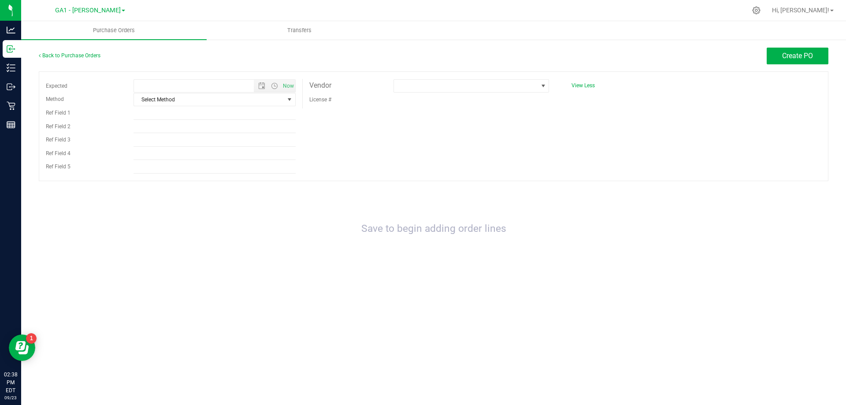
type input "[DATE] 2:38 PM"
click at [242, 97] on span "Select Method" at bounding box center [209, 99] width 150 height 12
click at [172, 168] on li "Local Delivery" at bounding box center [214, 166] width 161 height 13
click at [443, 116] on div "Expected [DATE] 2:38 PM Now Method Local Delivery Select Method USPS UPS FedEx …" at bounding box center [434, 126] width 790 height 110
click at [442, 86] on span at bounding box center [466, 86] width 144 height 12
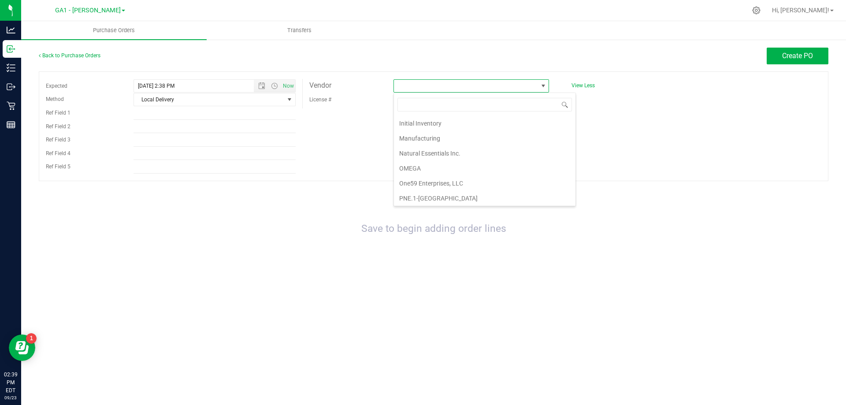
scroll to position [226, 0]
click at [423, 182] on li "One59 Enterprises, LLC" at bounding box center [485, 182] width 182 height 15
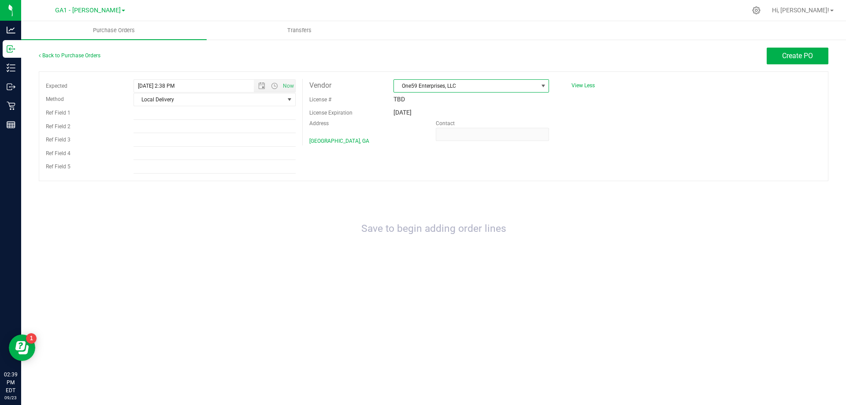
click at [443, 219] on div "Save to begin adding order lines" at bounding box center [434, 229] width 790 height 78
click at [228, 93] on span "Local Delivery" at bounding box center [209, 99] width 150 height 12
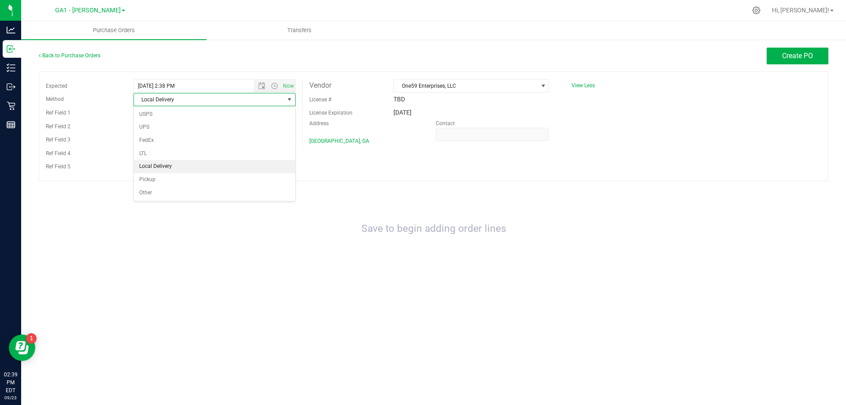
click at [173, 162] on li "Local Delivery" at bounding box center [214, 166] width 161 height 13
click at [157, 113] on input "Ref Field 1" at bounding box center [215, 113] width 162 height 13
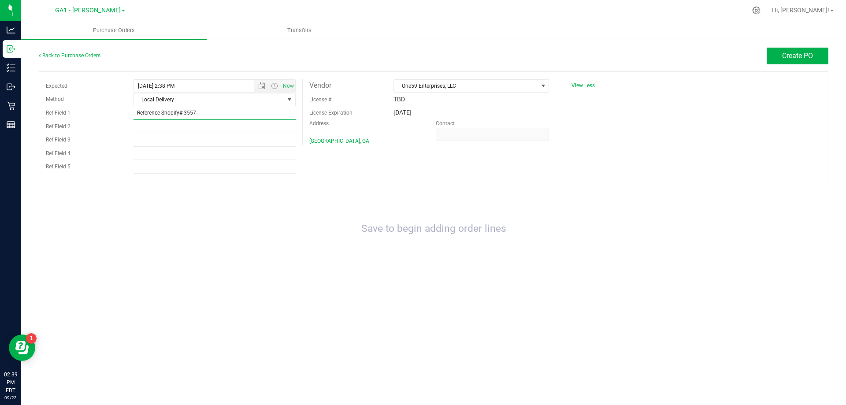
drag, startPoint x: 163, startPoint y: 114, endPoint x: 119, endPoint y: 114, distance: 44.1
click at [119, 114] on div "Ref Field 1 Reference Shopify# 3557" at bounding box center [170, 113] width 263 height 14
click at [154, 112] on input "Shopify# 3557" at bounding box center [215, 113] width 162 height 13
type input "Shopify # 3557"
click at [366, 168] on div "Expected [DATE] 2:38 PM Now Method Local Delivery Select Method USPS UPS FedEx …" at bounding box center [434, 126] width 790 height 110
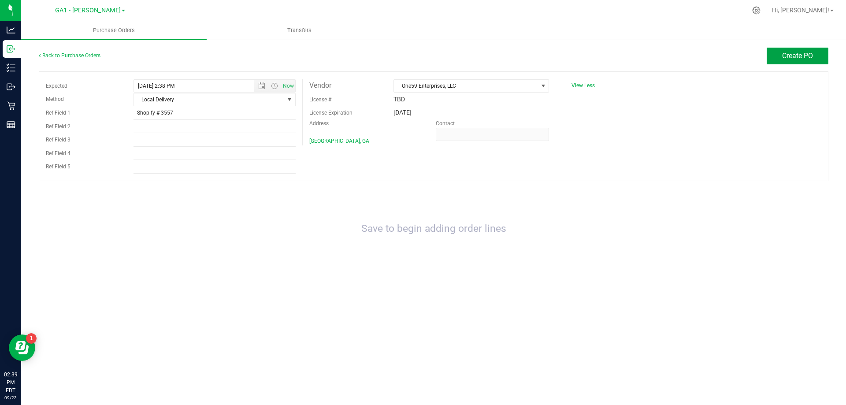
click at [786, 61] on button "Create PO" at bounding box center [798, 56] width 62 height 17
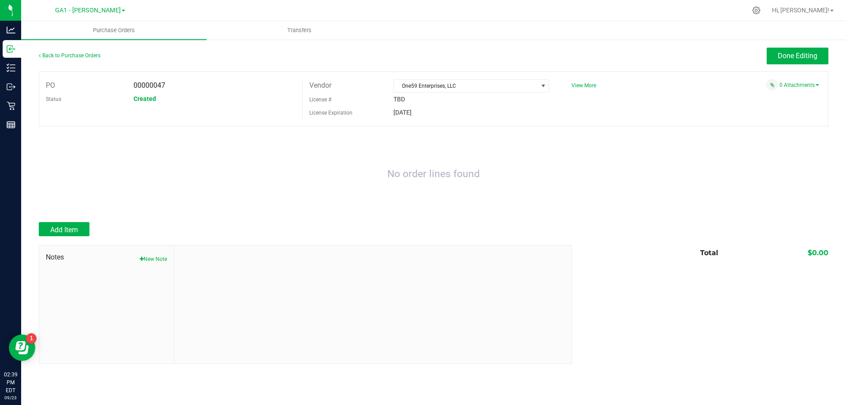
click at [598, 149] on div "No order lines found" at bounding box center [434, 174] width 790 height 78
click at [55, 228] on span "Add Item" at bounding box center [64, 230] width 28 height 8
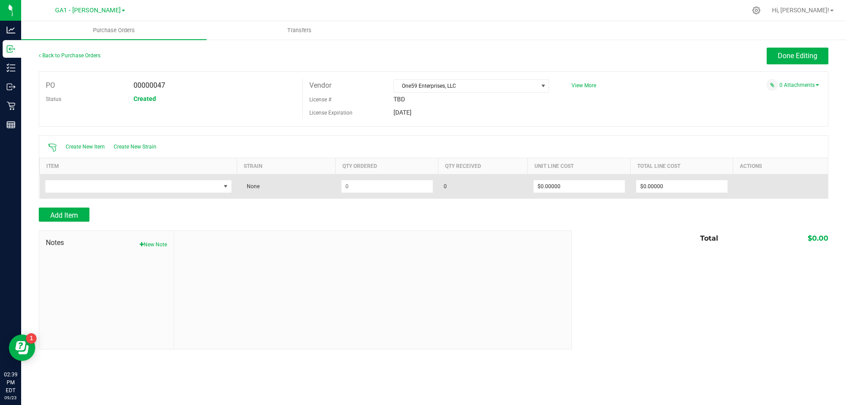
click at [203, 193] on td at bounding box center [139, 186] width 198 height 24
click at [201, 184] on span "NO DATA FOUND" at bounding box center [132, 186] width 175 height 12
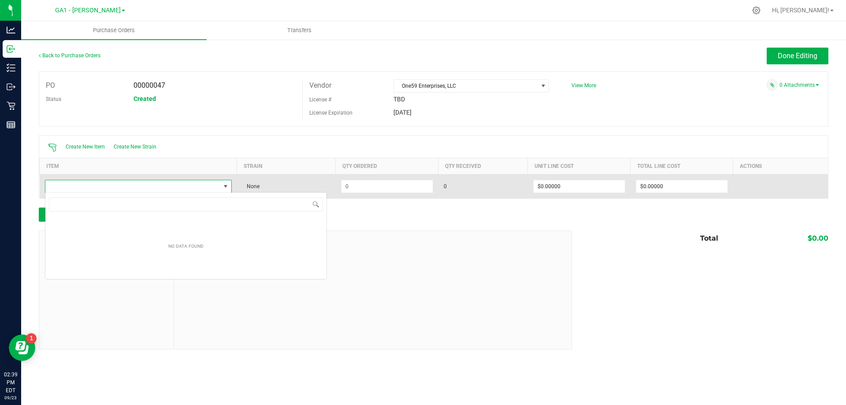
scroll to position [13, 187]
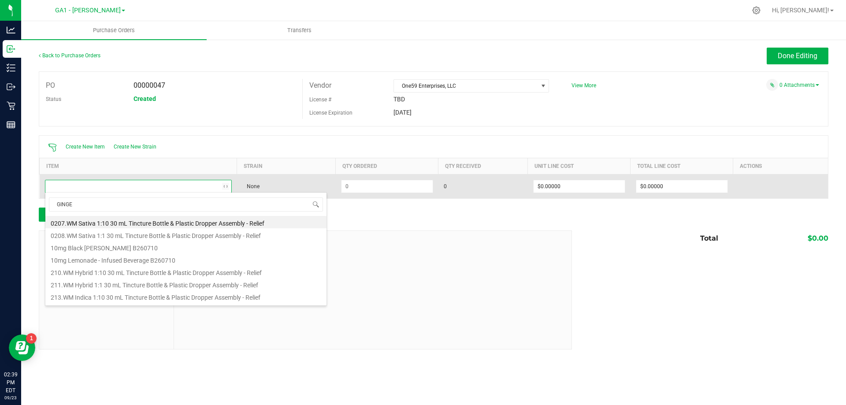
type input "GINGER"
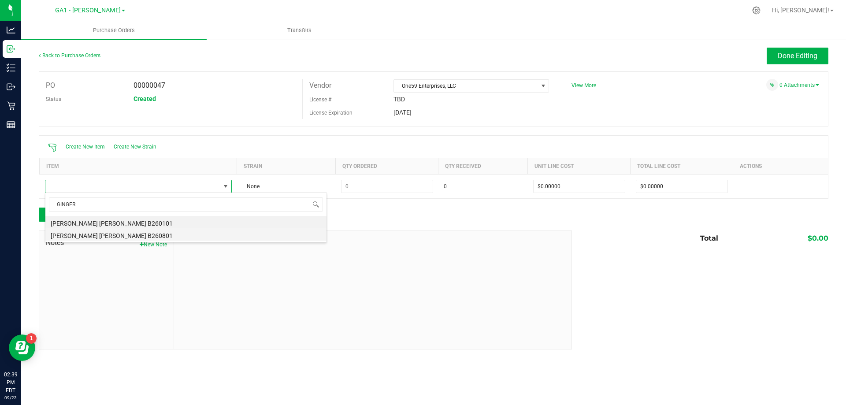
click at [116, 232] on li "[PERSON_NAME] [PERSON_NAME] B260801" at bounding box center [185, 234] width 281 height 12
type input "$4.00000"
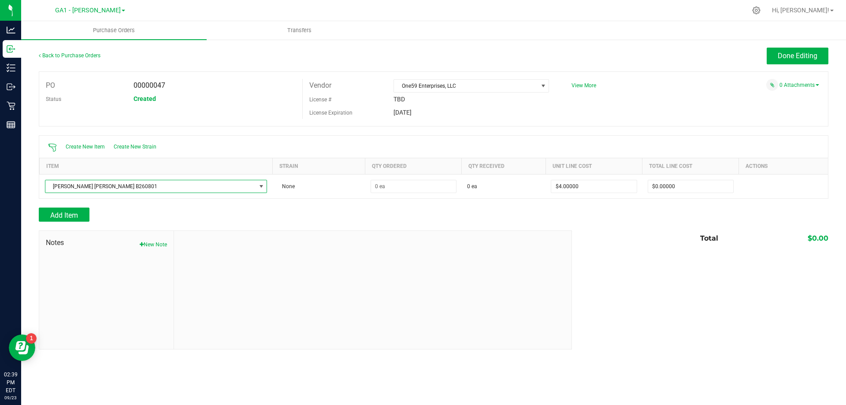
click at [394, 218] on div "Add Item" at bounding box center [302, 215] width 527 height 14
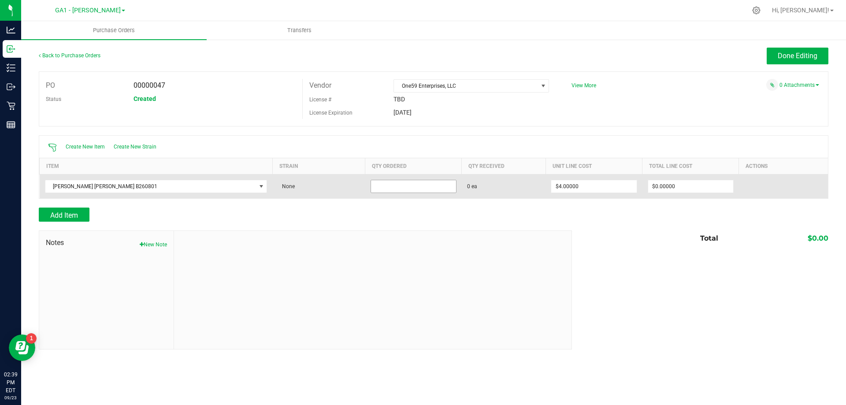
click at [376, 187] on input at bounding box center [413, 186] width 85 height 12
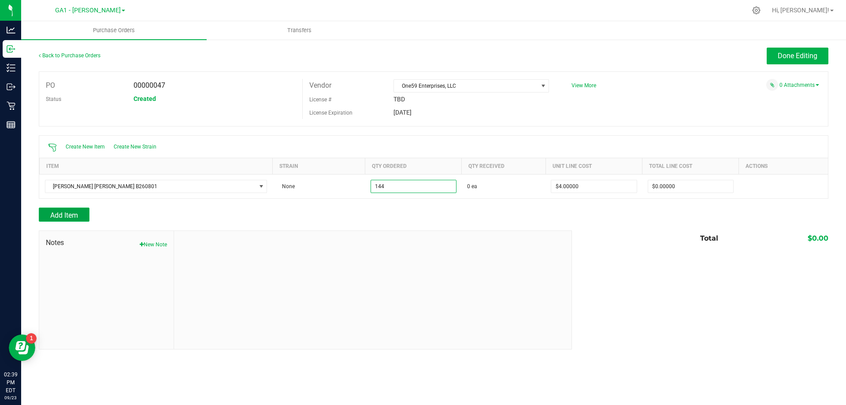
type input "144 ea"
click at [64, 212] on span "Add Item" at bounding box center [64, 215] width 28 height 8
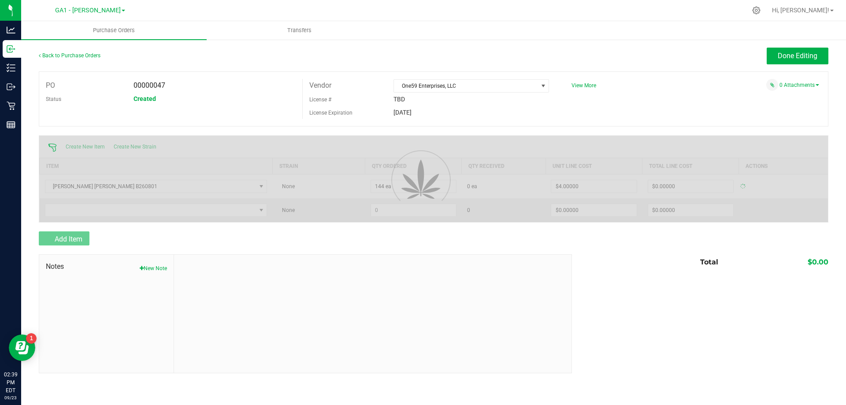
type input "$576.00000"
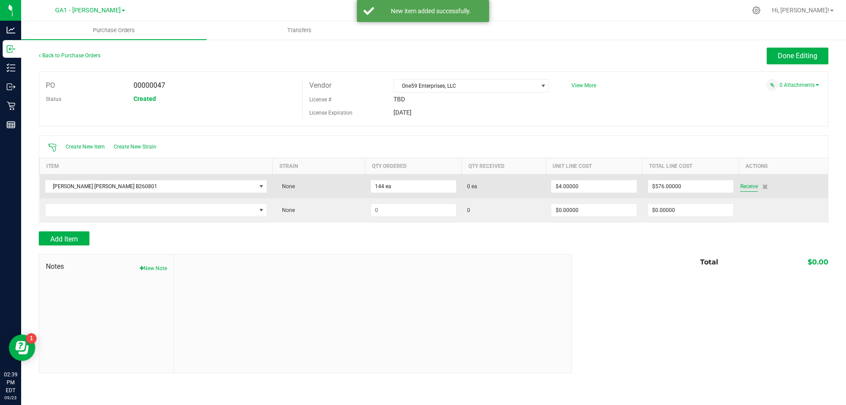
click at [741, 184] on span "Receive" at bounding box center [750, 186] width 18 height 11
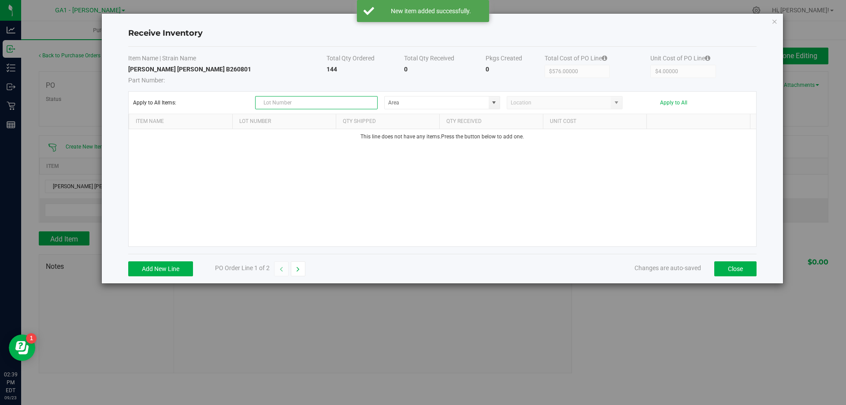
click at [337, 108] on input "text" at bounding box center [316, 102] width 123 height 13
click at [572, 186] on div "This line does not have any items. Press the button below to add one." at bounding box center [443, 187] width 628 height 117
click at [541, 183] on div "This line does not have any items. Press the button below to add one." at bounding box center [443, 187] width 628 height 117
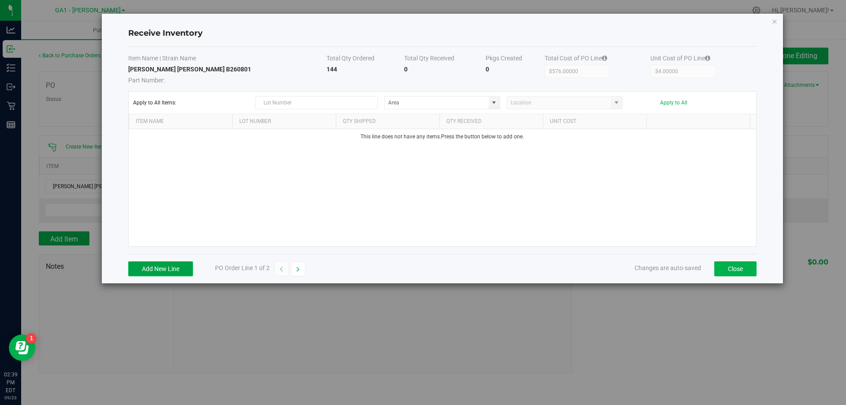
click at [154, 263] on button "Add New Line" at bounding box center [160, 268] width 65 height 15
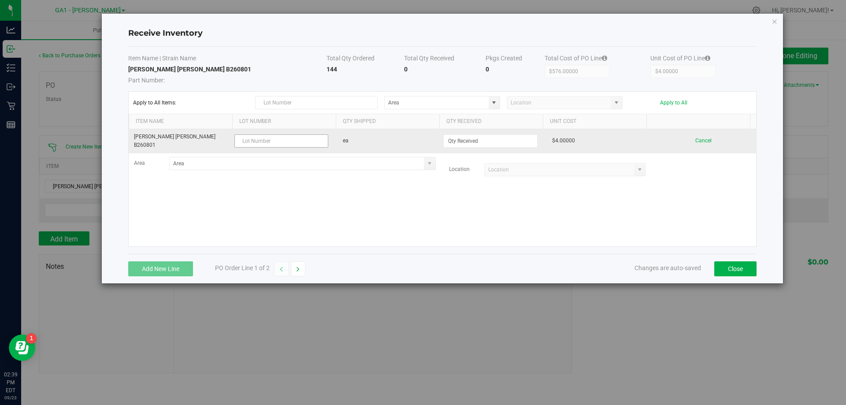
click at [271, 136] on input "text" at bounding box center [282, 140] width 94 height 13
drag, startPoint x: 182, startPoint y: 134, endPoint x: 212, endPoint y: 134, distance: 30.0
click at [212, 134] on td "[PERSON_NAME] [PERSON_NAME] B260801" at bounding box center [181, 141] width 104 height 24
copy td "B260801"
click at [270, 130] on td "Lot Number is required" at bounding box center [285, 141] width 104 height 24
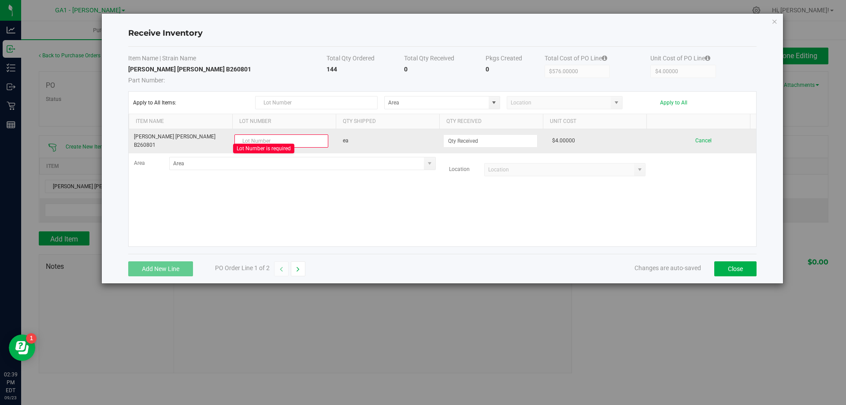
click at [271, 134] on input "text" at bounding box center [282, 140] width 94 height 13
paste input "B260801"
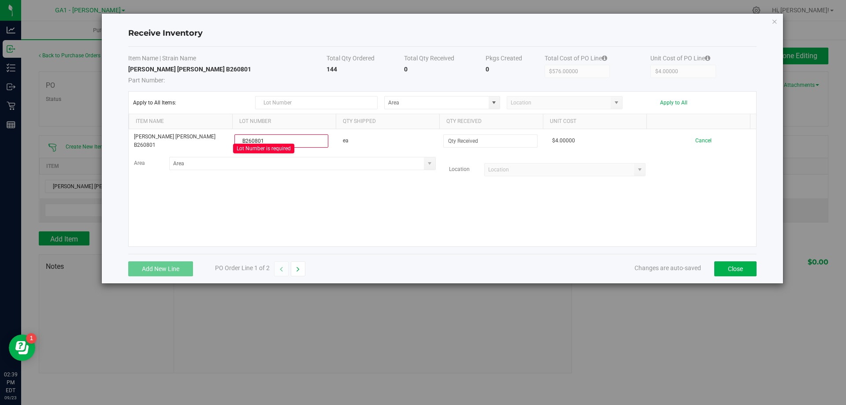
type input "B260801"
click at [433, 197] on div "Ginger Lime [PERSON_NAME] B260801 B260801 Lot Number is required ea $4.00000 Ca…" at bounding box center [443, 187] width 628 height 117
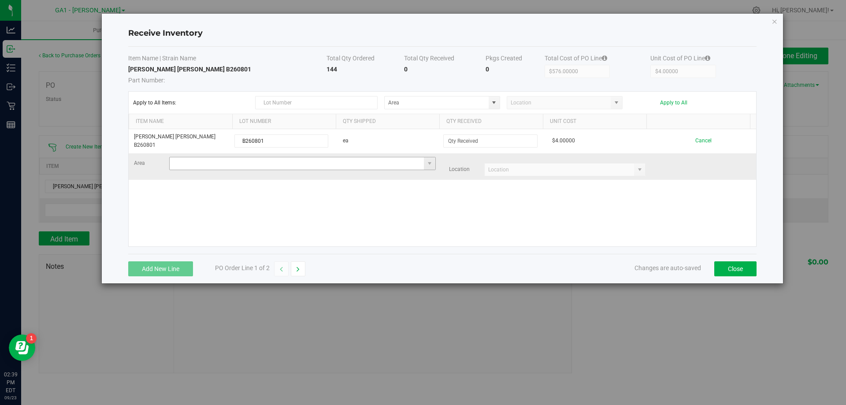
click at [283, 157] on input at bounding box center [297, 163] width 255 height 12
click at [424, 157] on span at bounding box center [429, 163] width 11 height 12
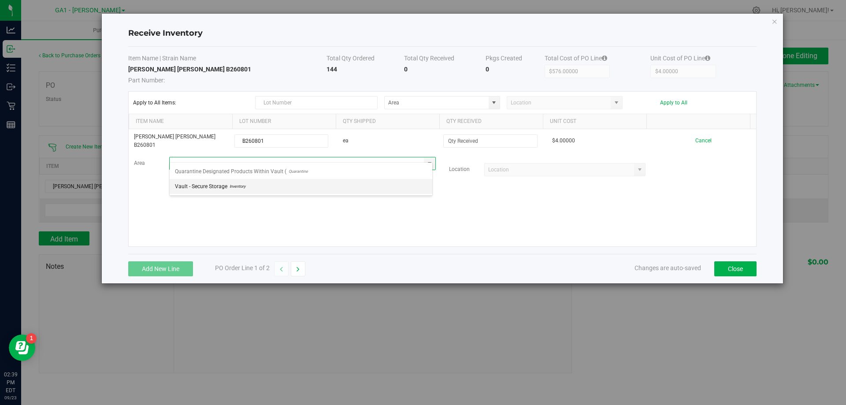
click at [353, 180] on li "Vault - Secure Storage Inventory" at bounding box center [301, 186] width 263 height 15
type input "Vault - Secure Storage"
click at [379, 198] on div "Ginger Lime [PERSON_NAME] B260801 B260801 ea $4.00000 Cancel Area Vault - Secur…" at bounding box center [443, 187] width 628 height 117
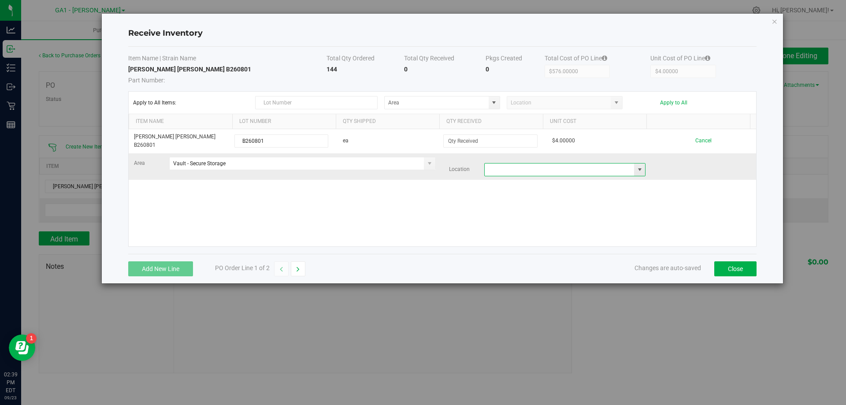
click at [504, 165] on input "NO DATA FOUND" at bounding box center [560, 170] width 150 height 12
click at [637, 166] on span at bounding box center [640, 169] width 7 height 7
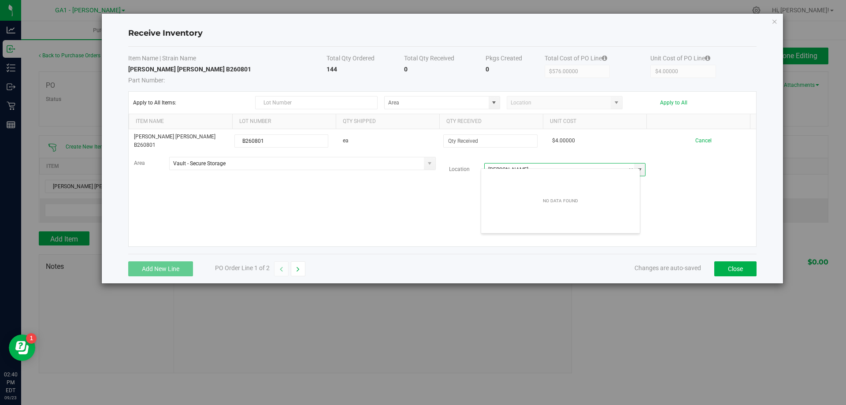
type input "[PERSON_NAME]"
click at [700, 190] on div "Ginger Lime [PERSON_NAME] B260801 B260801 ea $4.00000 Cancel Area Vault - Secur…" at bounding box center [443, 187] width 628 height 117
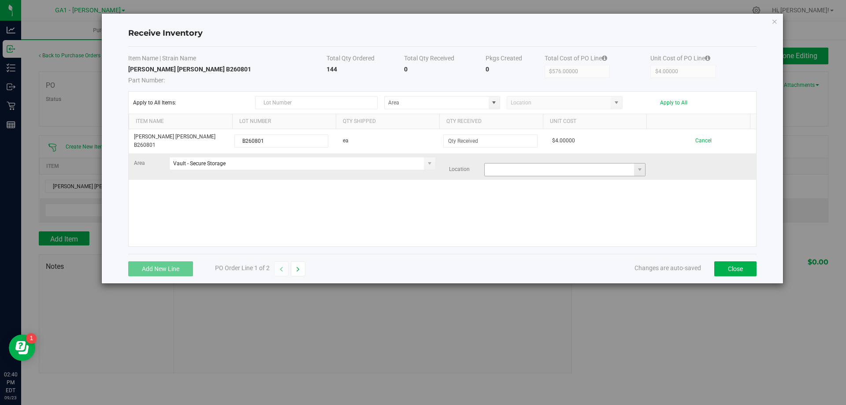
click at [604, 164] on input "NO DATA FOUND" at bounding box center [560, 170] width 150 height 12
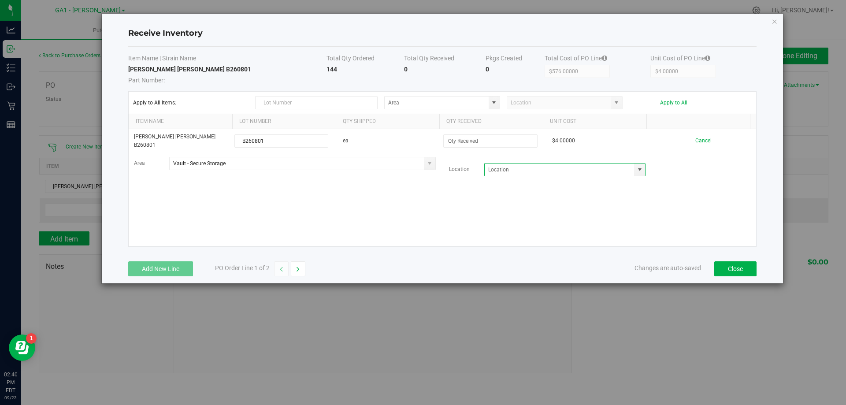
click at [623, 189] on div "Ginger Lime [PERSON_NAME] B260801 B260801 ea $4.00000 Cancel Area Vault - Secur…" at bounding box center [443, 187] width 628 height 117
click at [660, 207] on div "Ginger Lime [PERSON_NAME] B260801 B260801 ea $4.00000 Cancel Area Vault - Secur…" at bounding box center [443, 187] width 628 height 117
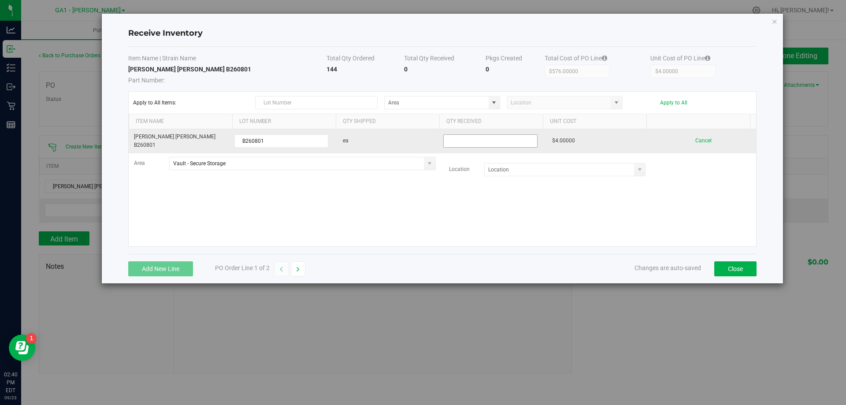
click at [470, 135] on input at bounding box center [490, 141] width 93 height 12
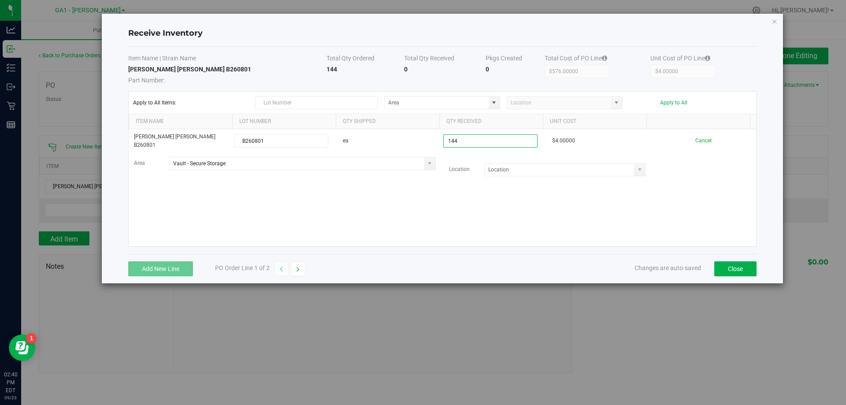
type input "144 ea"
click at [655, 185] on kendo-grid-list "Ginger Lime [PERSON_NAME] B260801 B260801 ea 144 ea $4.00000 Cancel Area Vault …" at bounding box center [443, 187] width 628 height 117
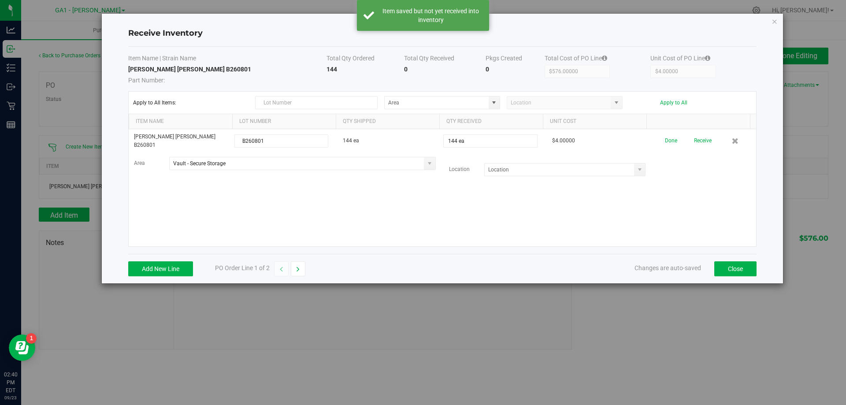
click at [564, 239] on div "Ginger Lime [PERSON_NAME] B260801 B260801 144 ea 144 ea $4.00000 Done Receive A…" at bounding box center [443, 187] width 628 height 117
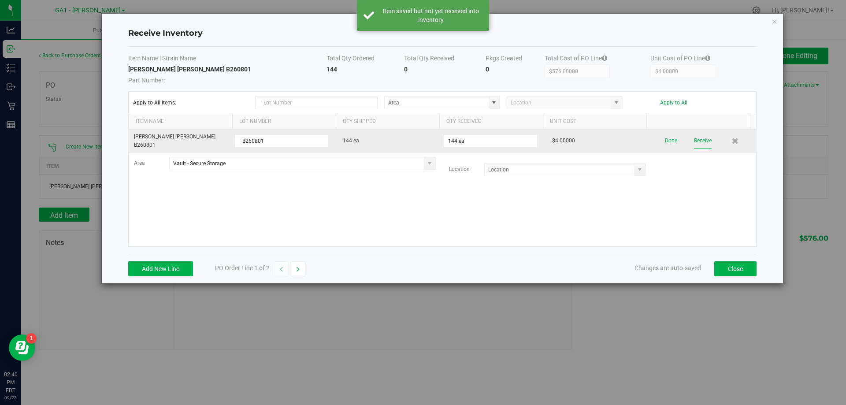
click at [694, 141] on button "Receive" at bounding box center [703, 140] width 18 height 15
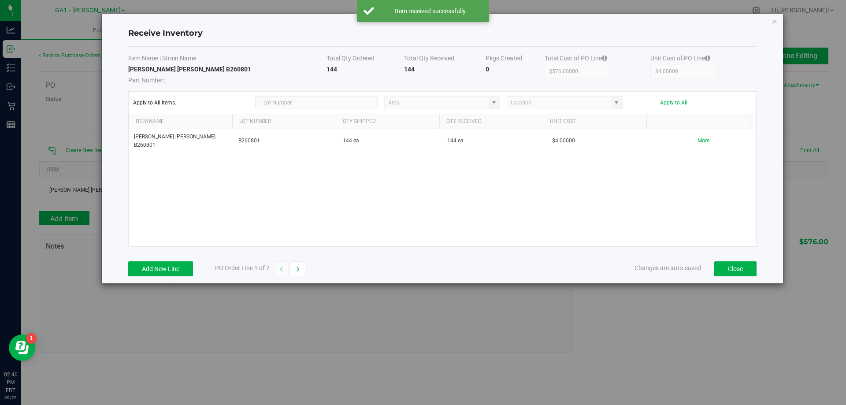
click at [643, 187] on div "[PERSON_NAME] [PERSON_NAME] B260801 B260801 144 ea 144 ea $4.00000 More" at bounding box center [443, 187] width 628 height 117
click at [739, 272] on button "Close" at bounding box center [736, 268] width 42 height 15
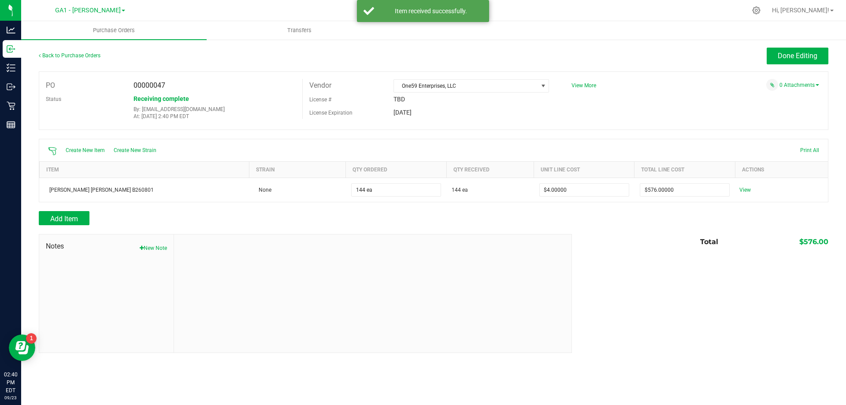
click at [720, 289] on div "Notes New Note Total $576.00" at bounding box center [434, 293] width 790 height 119
click at [324, 217] on div "Add Item" at bounding box center [302, 218] width 527 height 14
click at [604, 255] on div "Notes New Note Total $576.00" at bounding box center [434, 293] width 790 height 119
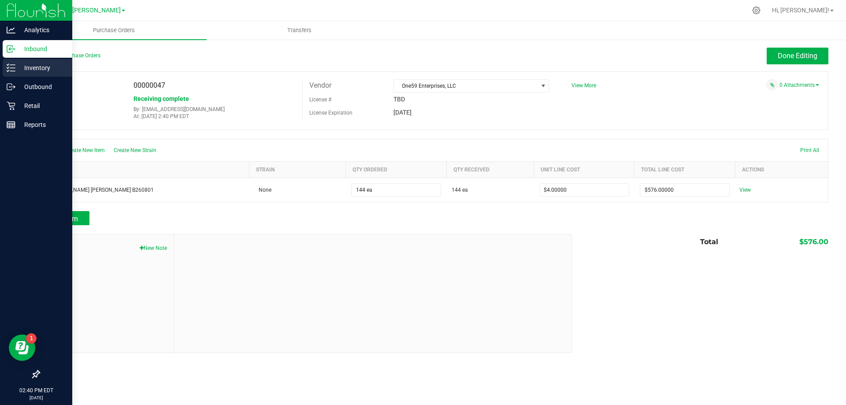
click at [10, 61] on div "Inventory" at bounding box center [38, 68] width 70 height 18
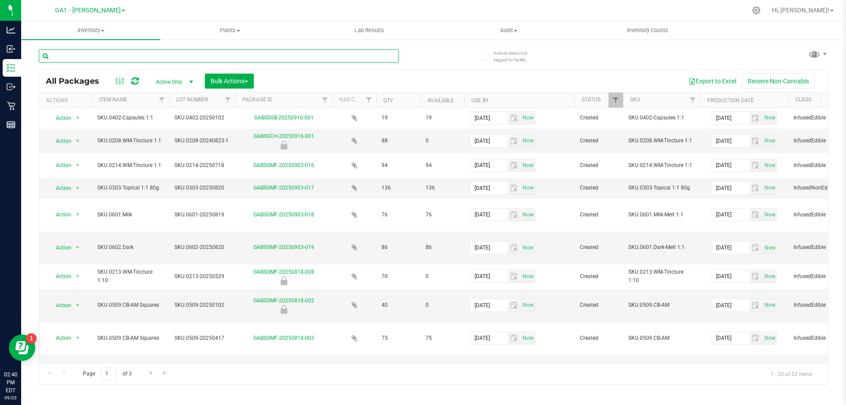
click at [149, 56] on input "text" at bounding box center [219, 55] width 360 height 13
click at [94, 31] on span "Inventory" at bounding box center [90, 30] width 139 height 8
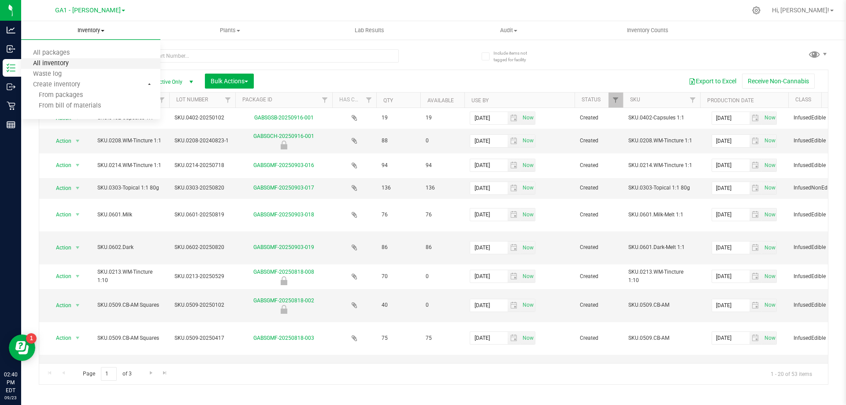
click at [79, 63] on span "All inventory" at bounding box center [51, 63] width 60 height 7
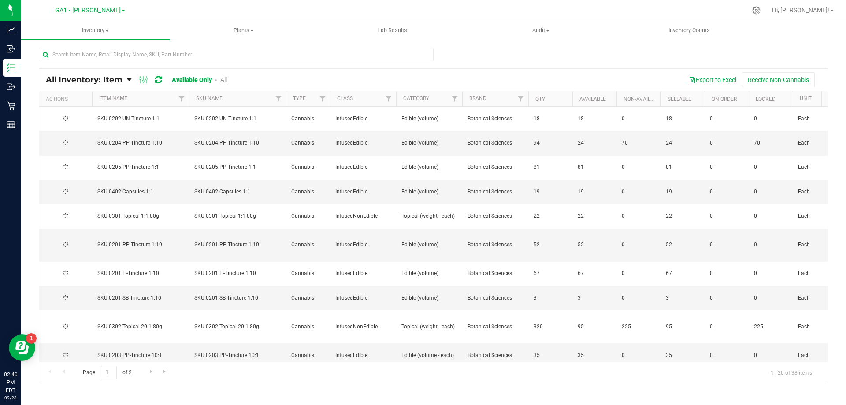
click at [101, 47] on div "All Inventory: Item Item Summary Item (default) Item by Strain Item by Location" at bounding box center [433, 177] width 825 height 276
click at [106, 55] on input "text" at bounding box center [236, 54] width 395 height 13
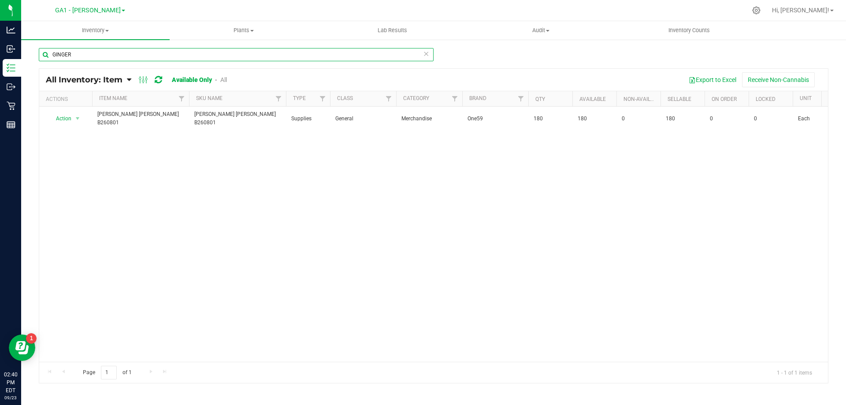
type input "GINGER"
click at [311, 151] on div "Action Action Adjust qty Edit lots/costs Global inventory Locate inventory Prin…" at bounding box center [433, 234] width 789 height 255
click at [112, 15] on div "GA1 - [PERSON_NAME] GA1 - [PERSON_NAME] GA2 - Stockbridge GA3 - [GEOGRAPHIC_DAT…" at bounding box center [90, 10] width 70 height 11
click at [117, 0] on nav "GA1 - [PERSON_NAME] GA1 - [PERSON_NAME] GA2 - Stockbridge GA3 - Marietta GA4 - …" at bounding box center [433, 10] width 825 height 21
click at [108, 9] on span "GA1 - [PERSON_NAME]" at bounding box center [88, 11] width 66 height 8
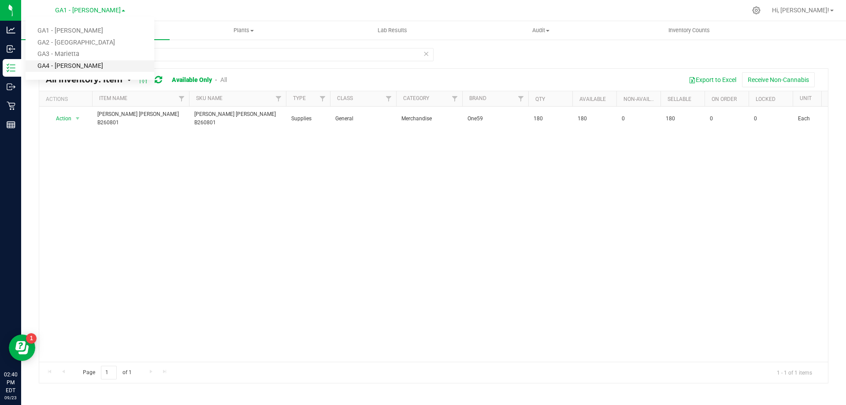
click at [67, 65] on link "GA4 - [PERSON_NAME]" at bounding box center [90, 66] width 129 height 12
click at [255, 172] on div "Action Action Adjust qty Edit lots/costs Global inventory Locate inventory Prin…" at bounding box center [433, 234] width 789 height 255
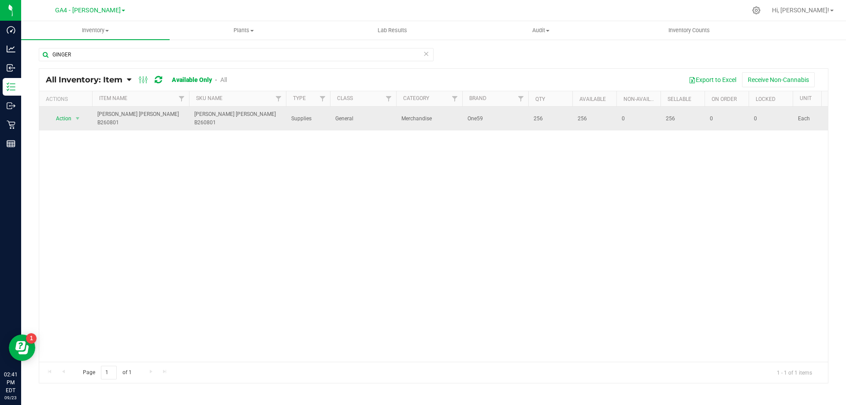
click at [556, 122] on td "256" at bounding box center [551, 119] width 44 height 24
click at [69, 116] on span "Action" at bounding box center [60, 118] width 24 height 12
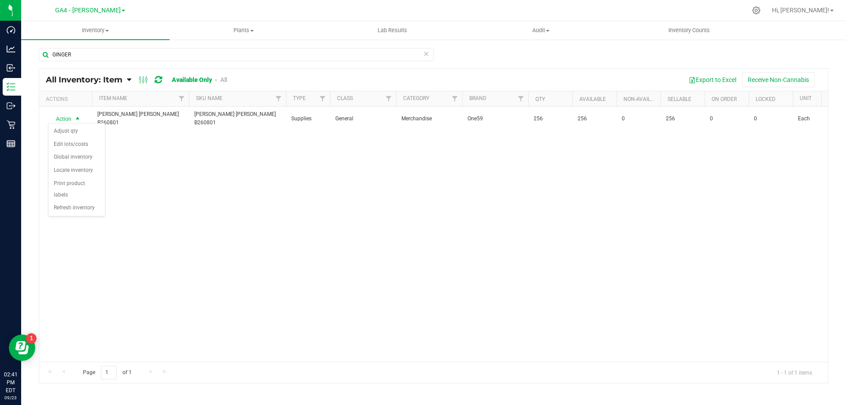
click at [209, 178] on div "Action Action Adjust qty Edit lots/costs Global inventory Locate inventory Prin…" at bounding box center [433, 234] width 789 height 255
click at [178, 143] on div "Action Action Adjust qty Edit lots/costs Global inventory Locate inventory Prin…" at bounding box center [433, 234] width 789 height 255
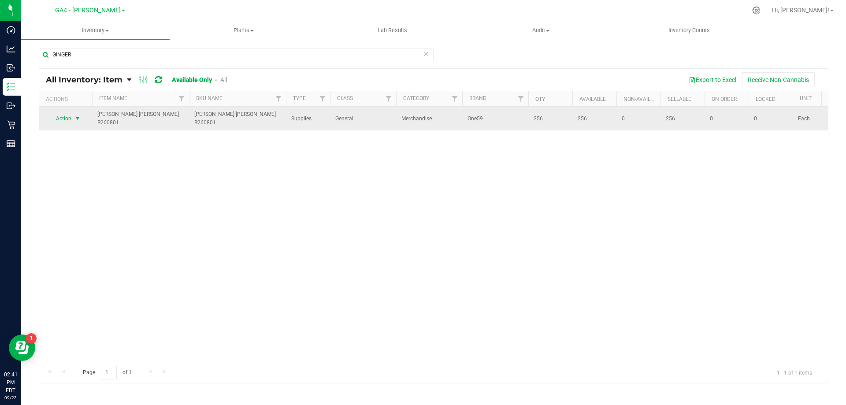
click at [78, 118] on span "select" at bounding box center [77, 118] width 7 height 7
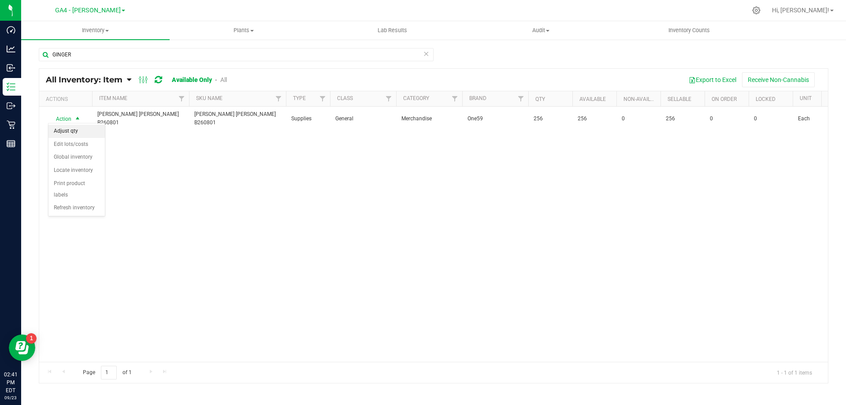
click at [71, 136] on li "Adjust qty" at bounding box center [76, 131] width 56 height 13
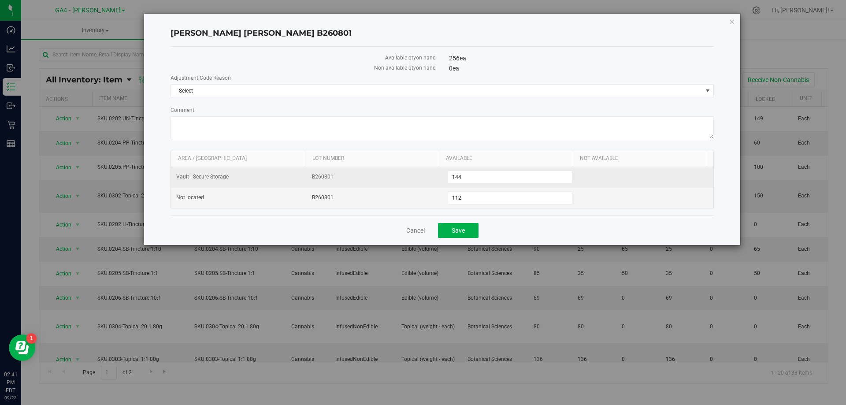
click at [354, 180] on span "B260801" at bounding box center [374, 177] width 125 height 8
click at [671, 174] on td at bounding box center [646, 177] width 136 height 21
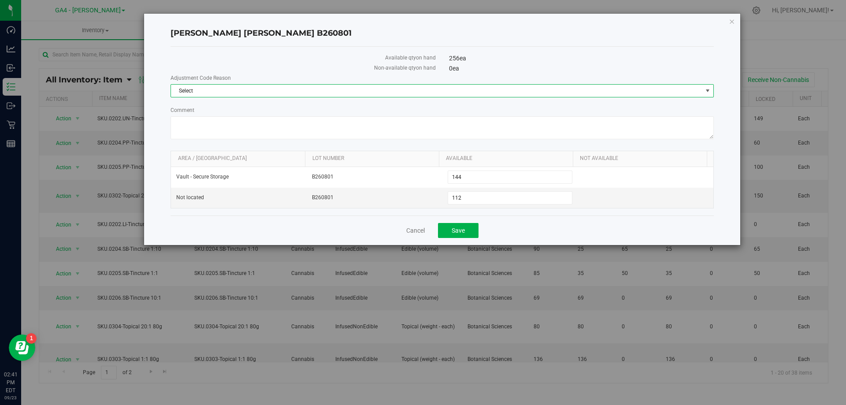
click at [632, 93] on span "Select" at bounding box center [437, 91] width 532 height 12
click at [561, 107] on li "Incorrect Quantity" at bounding box center [442, 105] width 543 height 13
click at [473, 93] on span "Incorrect Quantity" at bounding box center [437, 91] width 532 height 12
click at [471, 112] on div "Select Incorrect Quantity No data found." at bounding box center [443, 105] width 544 height 17
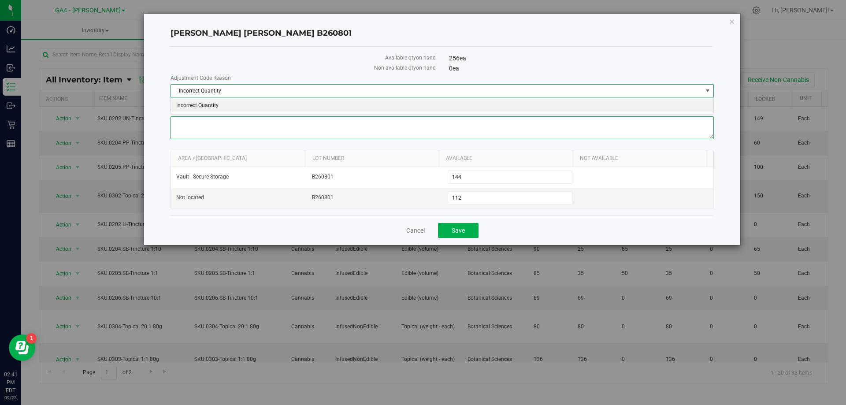
click at [476, 139] on textarea "Comment" at bounding box center [443, 127] width 544 height 23
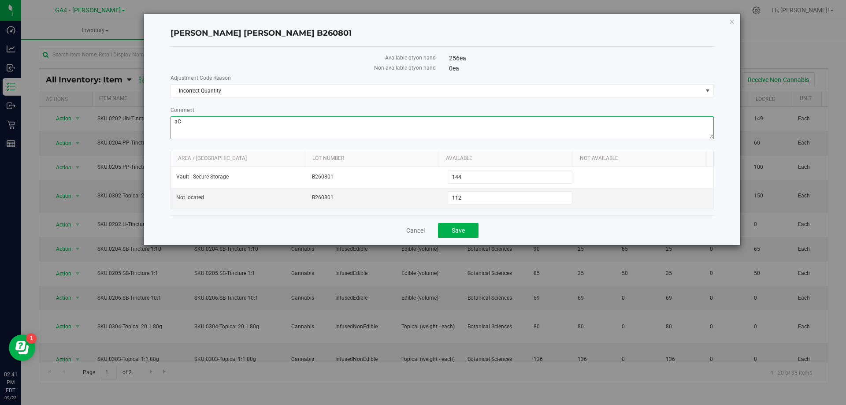
type textarea "a"
type textarea "Accident putting seltzers under pooler and not chamblee. Recently have access t…"
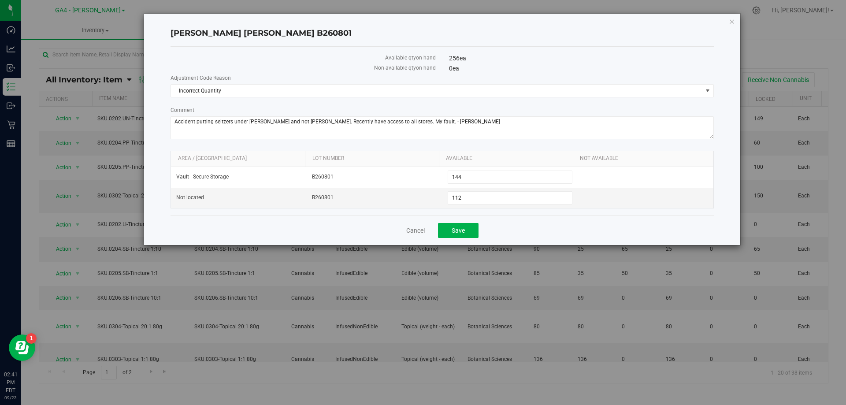
click at [448, 105] on div "Adjustment Code Reason Incorrect Quantity Select Incorrect Quantity Comment" at bounding box center [443, 108] width 544 height 68
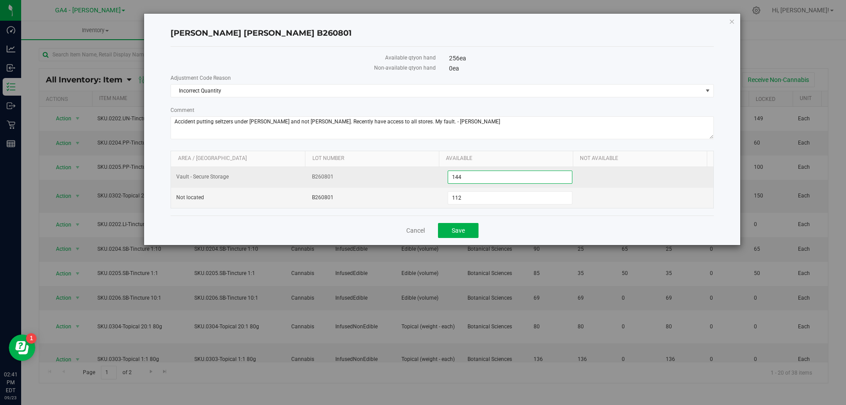
drag, startPoint x: 489, startPoint y: 177, endPoint x: 255, endPoint y: 168, distance: 234.3
click at [255, 168] on tr "Vault - Secure Storage B260801 144 144" at bounding box center [442, 177] width 543 height 21
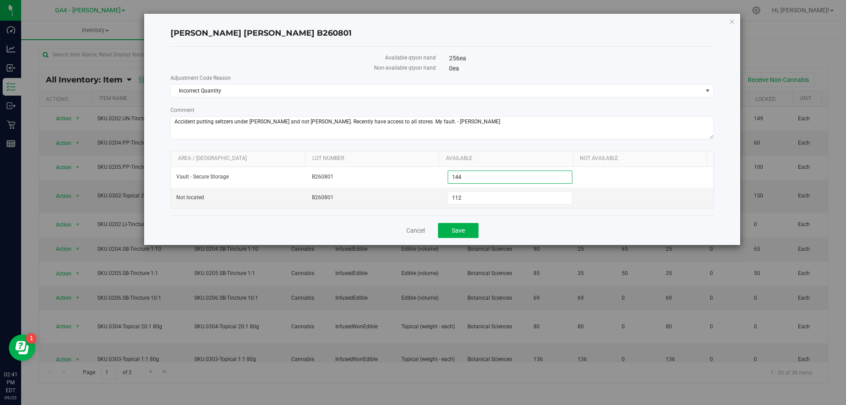
type input "0"
click at [556, 106] on label "Comment" at bounding box center [443, 110] width 544 height 8
click at [556, 116] on textarea "Comment" at bounding box center [443, 127] width 544 height 23
click at [465, 230] on span "Save" at bounding box center [458, 230] width 13 height 7
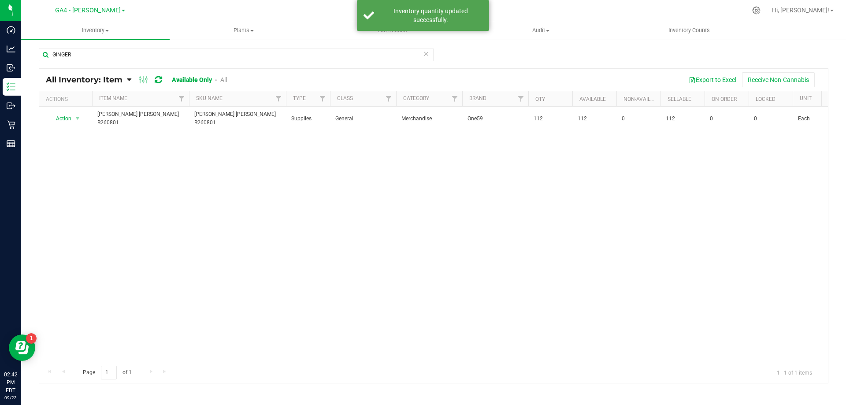
click at [613, 180] on div "Action Action Adjust qty Edit lots/costs Global inventory Locate inventory Prin…" at bounding box center [433, 234] width 789 height 255
click at [231, 222] on div "Action Action Adjust qty Edit lots/costs Global inventory Locate inventory Prin…" at bounding box center [433, 234] width 789 height 255
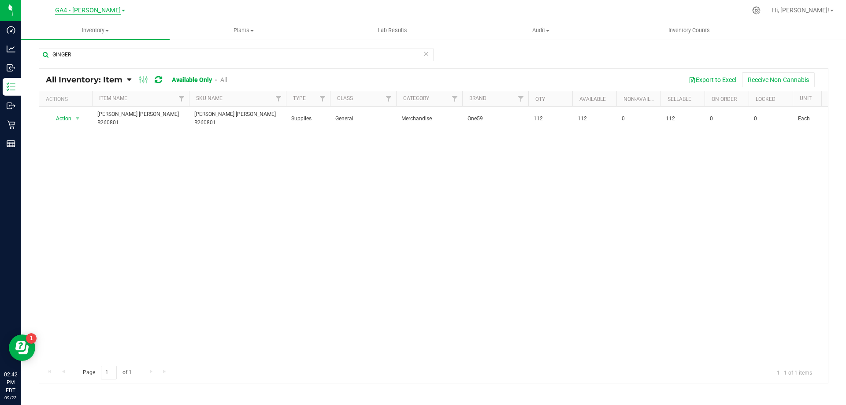
click at [97, 13] on span "GA4 - [PERSON_NAME]" at bounding box center [88, 11] width 66 height 8
click at [71, 33] on link "GA1 - [PERSON_NAME]" at bounding box center [90, 31] width 129 height 12
click at [314, 257] on div "Action Action Adjust qty Edit lots/costs Global inventory Locate inventory Prin…" at bounding box center [433, 234] width 789 height 255
click at [116, 8] on div "GA1 - [PERSON_NAME] GA1 - [PERSON_NAME] GA2 - Stockbridge GA3 - [GEOGRAPHIC_DAT…" at bounding box center [90, 11] width 129 height 14
click at [109, 11] on span "GA1 - [PERSON_NAME]" at bounding box center [88, 11] width 66 height 8
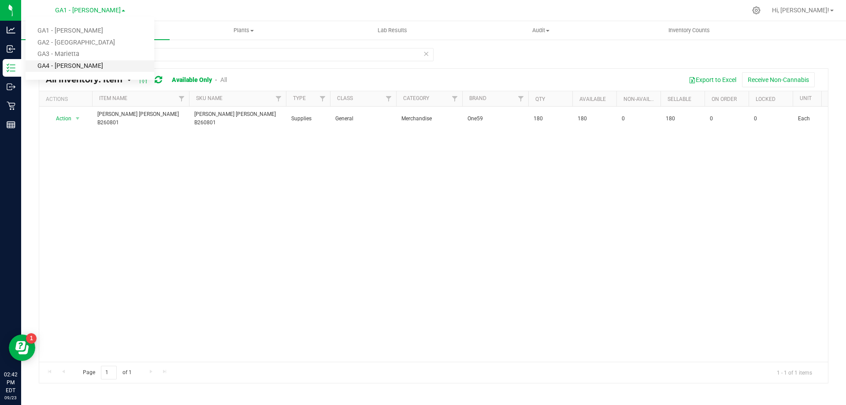
click at [85, 63] on link "GA4 - [PERSON_NAME]" at bounding box center [90, 66] width 129 height 12
drag, startPoint x: 335, startPoint y: 362, endPoint x: 389, endPoint y: 362, distance: 53.3
click at [395, 365] on div "Page 1 of 1 1 - 1 of 1 items" at bounding box center [433, 372] width 789 height 21
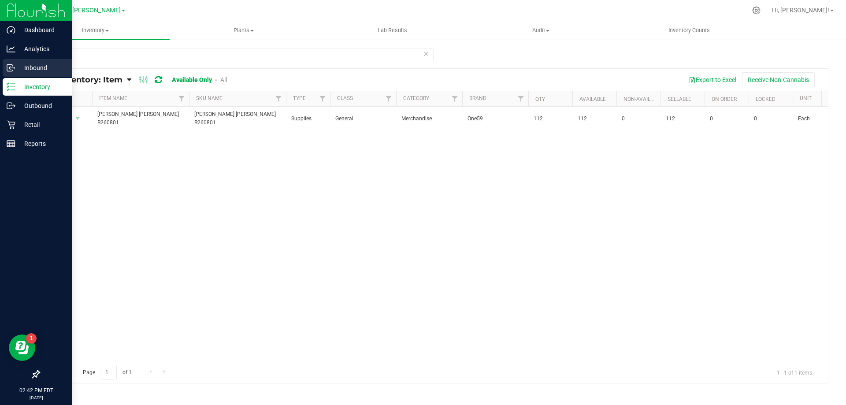
click at [33, 72] on p "Inbound" at bounding box center [41, 68] width 53 height 11
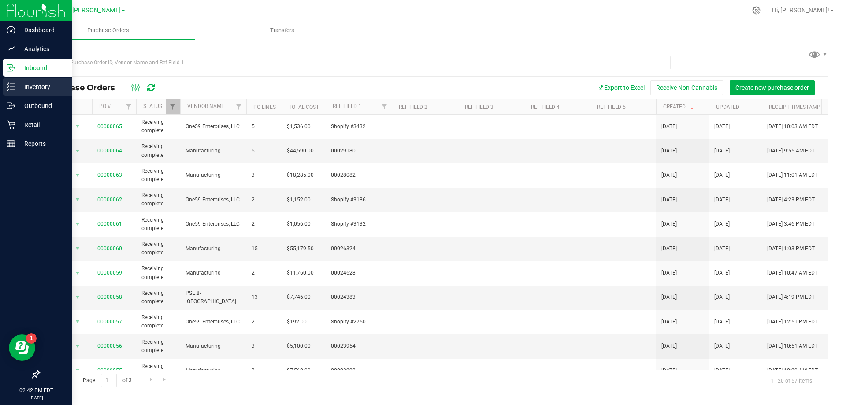
click at [11, 86] on icon at bounding box center [11, 86] width 9 height 9
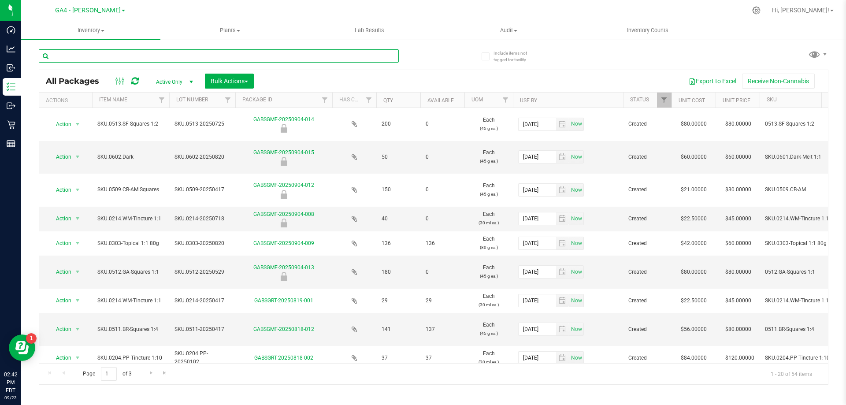
click at [166, 53] on input "text" at bounding box center [219, 55] width 360 height 13
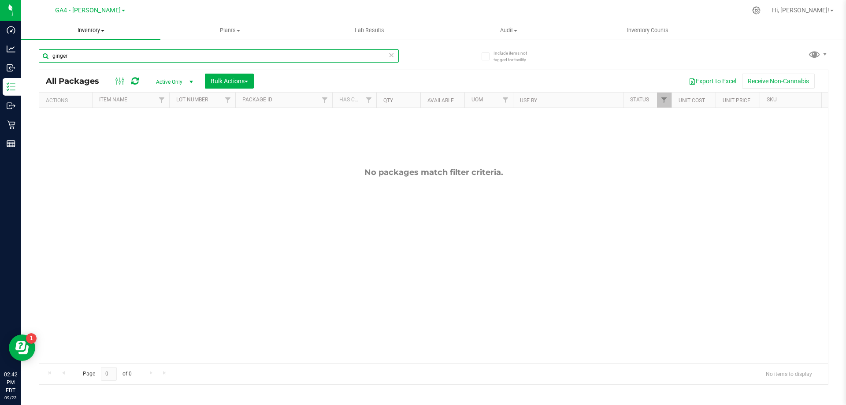
type input "ginger"
click at [83, 25] on uib-tab-heading "Inventory All packages All inventory Waste log Create inventory" at bounding box center [90, 30] width 139 height 19
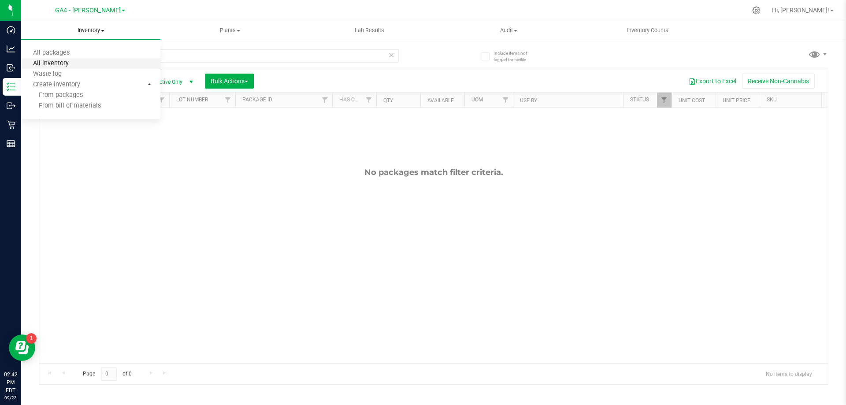
click at [66, 66] on span "All inventory" at bounding box center [51, 63] width 60 height 7
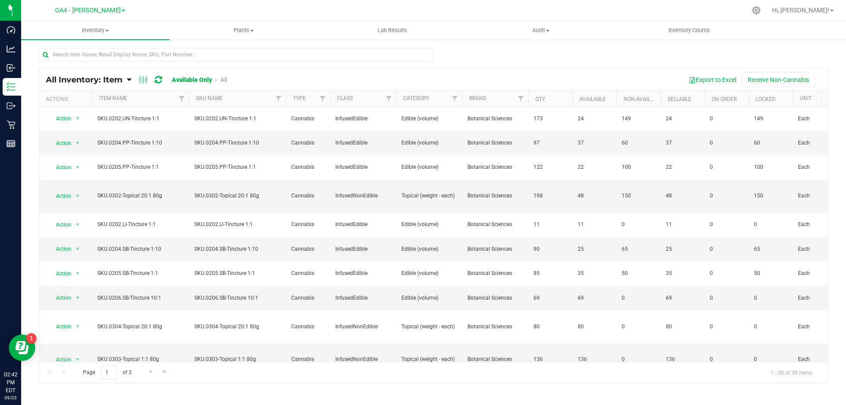
click at [77, 64] on div at bounding box center [236, 58] width 395 height 20
click at [77, 56] on input "text" at bounding box center [236, 54] width 395 height 13
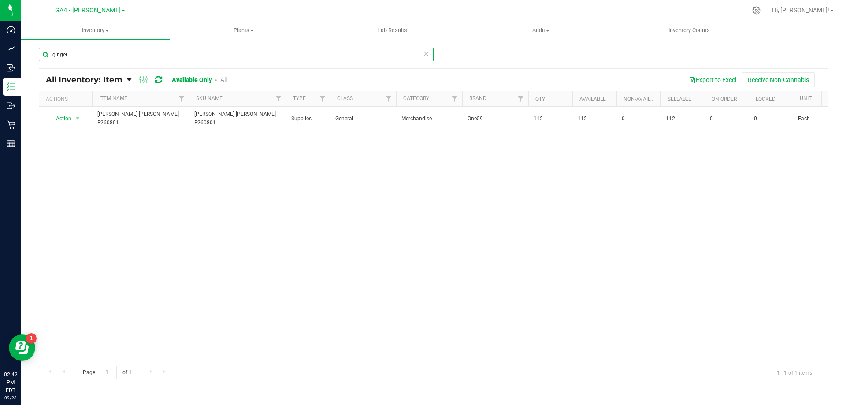
type input "ginger"
click at [295, 232] on div "Action Action Adjust qty Edit lots/costs Global inventory Locate inventory Prin…" at bounding box center [433, 234] width 789 height 255
click at [248, 219] on div "Action Action Adjust qty Edit lots/costs Global inventory Locate inventory Prin…" at bounding box center [433, 234] width 789 height 255
click at [227, 76] on link "All" at bounding box center [223, 79] width 7 height 7
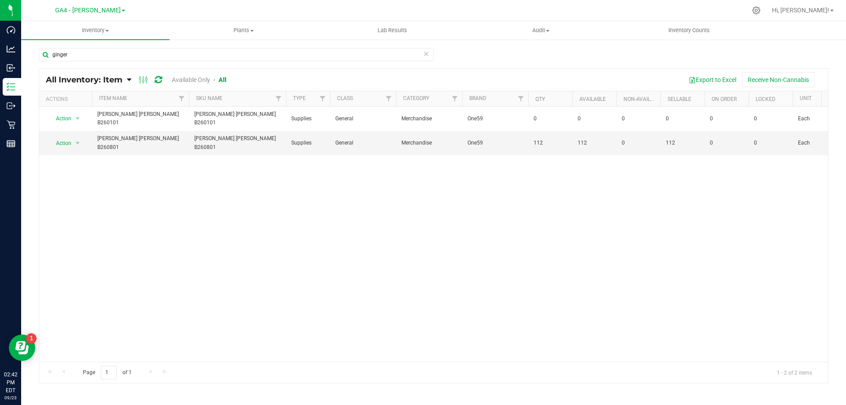
click at [273, 198] on div "Action Action Adjust qty Edit lots/costs Global inventory Locate inventory Prin…" at bounding box center [433, 234] width 789 height 255
click at [106, 12] on span "GA4 - [PERSON_NAME]" at bounding box center [88, 11] width 66 height 8
click at [102, 28] on link "GA1 - [PERSON_NAME]" at bounding box center [90, 31] width 129 height 12
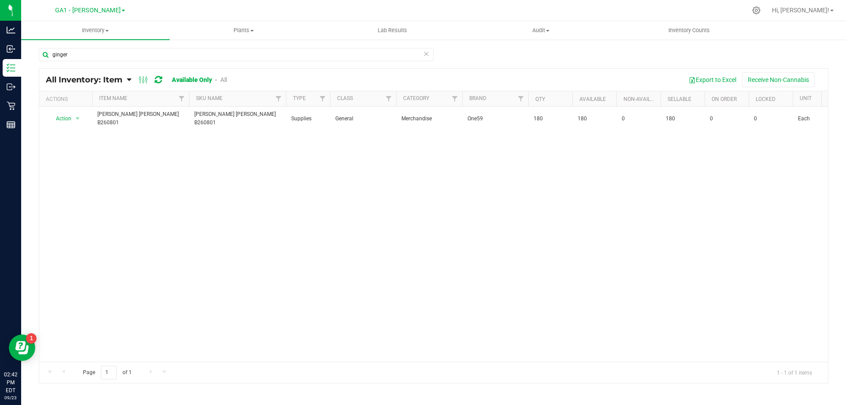
click at [250, 210] on div "Action Action Adjust qty Edit lots/costs Global inventory Locate inventory Prin…" at bounding box center [433, 234] width 789 height 255
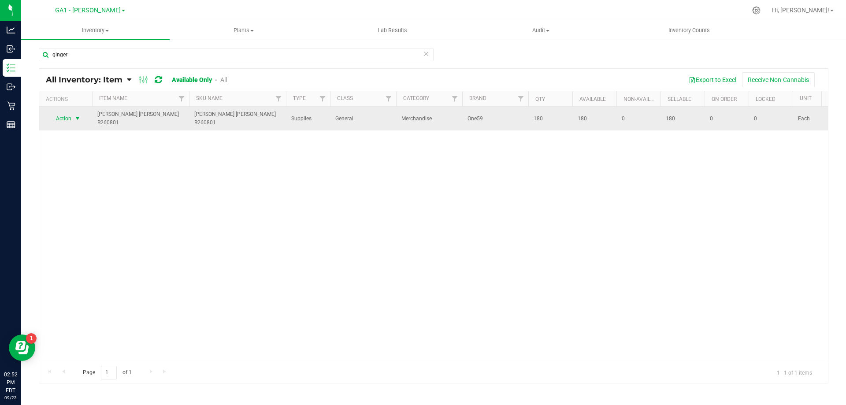
click at [78, 116] on span "select" at bounding box center [77, 118] width 7 height 7
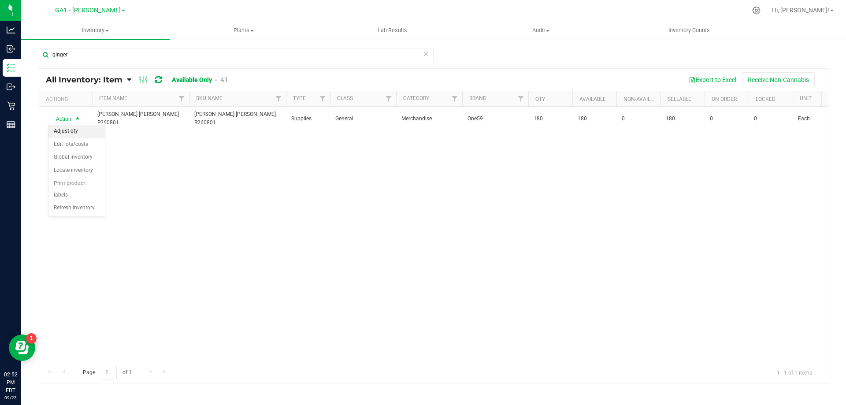
click at [78, 129] on li "Adjust qty" at bounding box center [76, 131] width 56 height 13
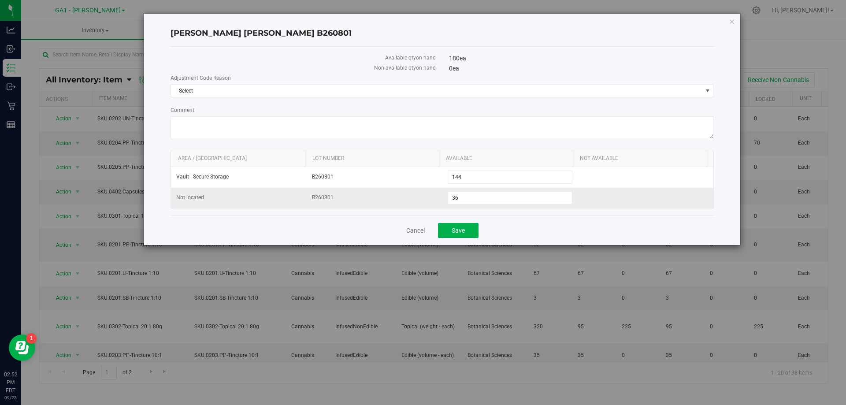
click at [272, 199] on td "Not located" at bounding box center [239, 198] width 136 height 20
click at [495, 201] on span "36 36" at bounding box center [510, 197] width 125 height 13
type input "32"
click at [552, 50] on div "Available qty on hand 180 ea Non-available qty on hand 0 ea Adjustment Code Rea…" at bounding box center [443, 131] width 544 height 169
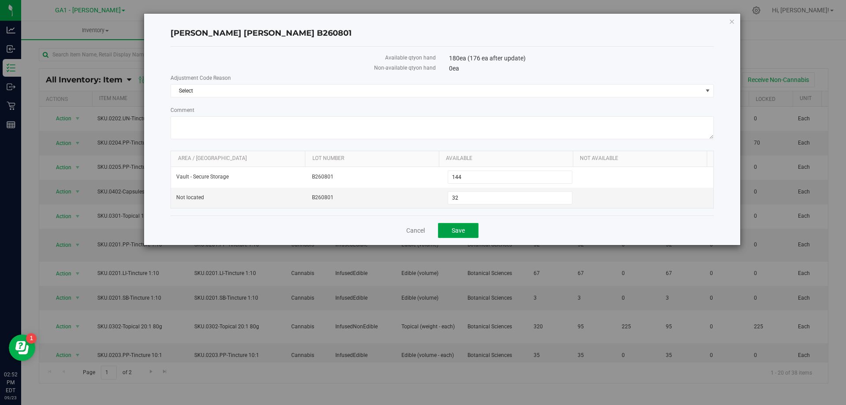
click at [472, 231] on button "Save" at bounding box center [458, 230] width 41 height 15
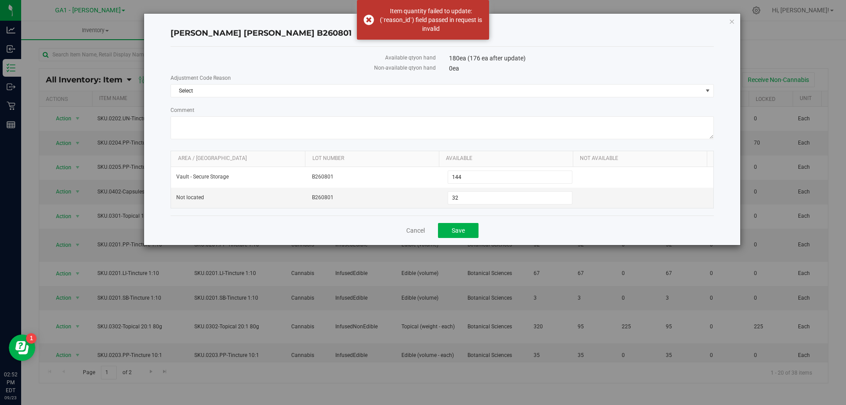
click at [411, 97] on div "Adjustment Code Reason Select Select Incorrect Quantity Comment" at bounding box center [443, 108] width 544 height 68
click at [410, 89] on span "Select" at bounding box center [437, 91] width 532 height 12
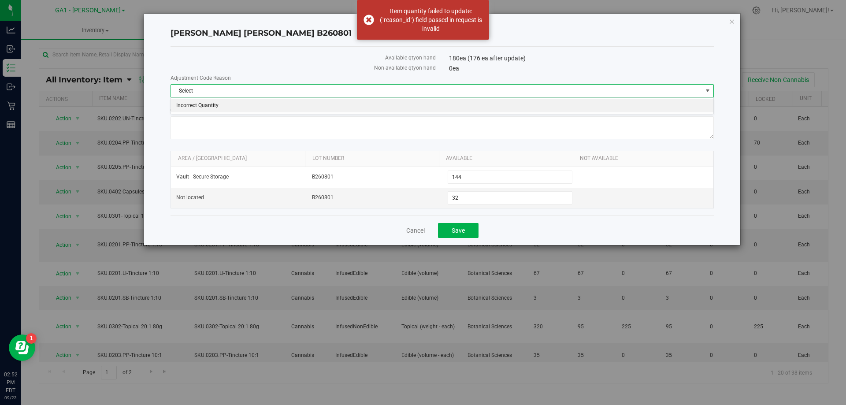
click at [396, 101] on li "Incorrect Quantity" at bounding box center [442, 105] width 543 height 13
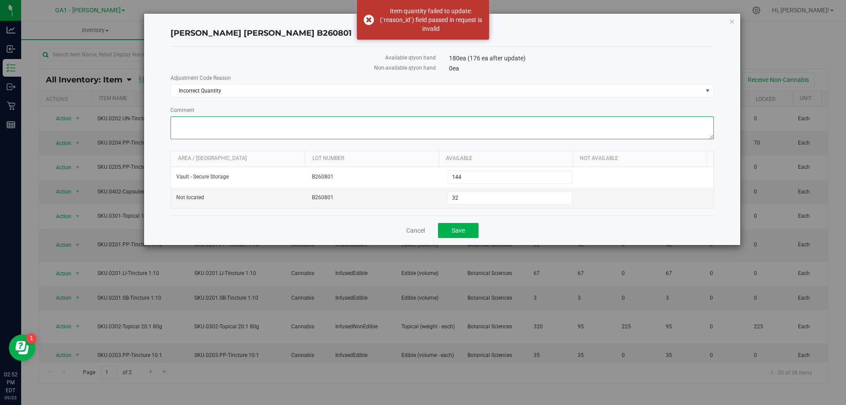
click at [390, 119] on textarea "Comment" at bounding box center [443, 127] width 544 height 23
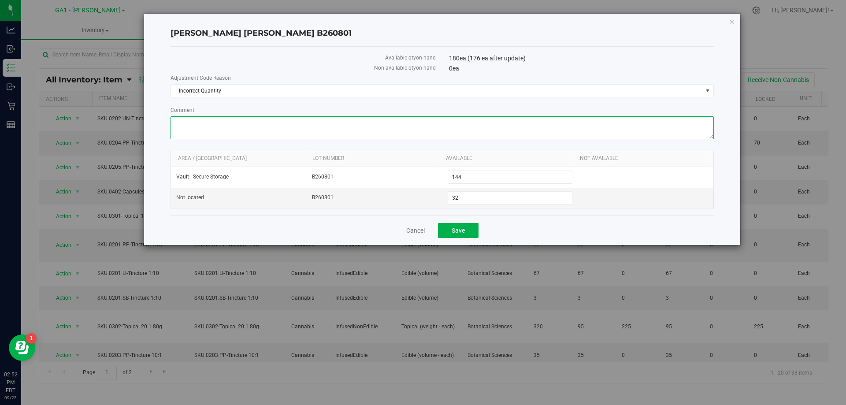
type textarea "4"
type textarea "Numbers are off. Not sure why."
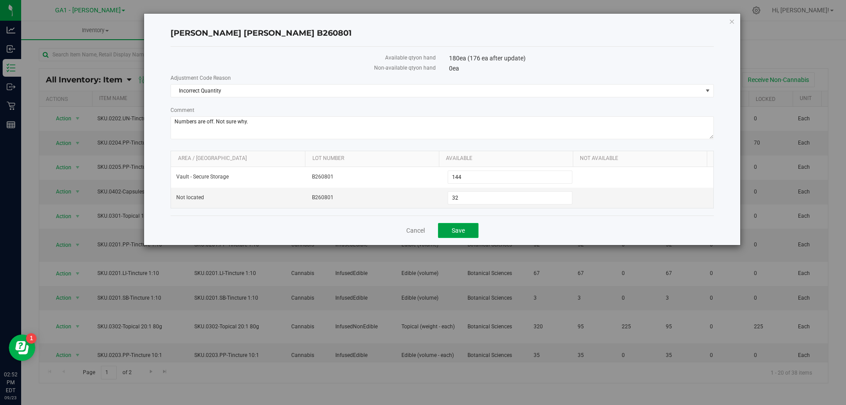
click at [457, 230] on span "Save" at bounding box center [458, 230] width 13 height 7
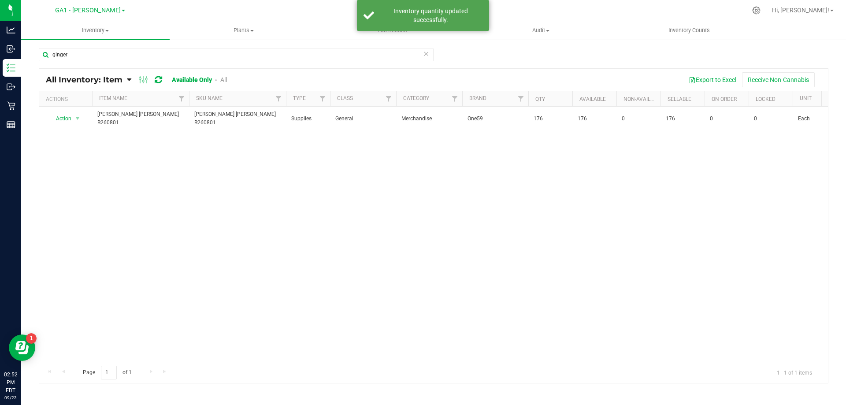
click at [551, 44] on div "ginger All Inventory: Item Item Summary Item (default) Item by Strain Item by L…" at bounding box center [433, 177] width 825 height 276
click at [657, 168] on div "Action Action Adjust qty Edit lots/costs Global inventory Locate inventory Prin…" at bounding box center [433, 234] width 789 height 255
click at [85, 6] on link "GA1 - [PERSON_NAME]" at bounding box center [90, 10] width 70 height 8
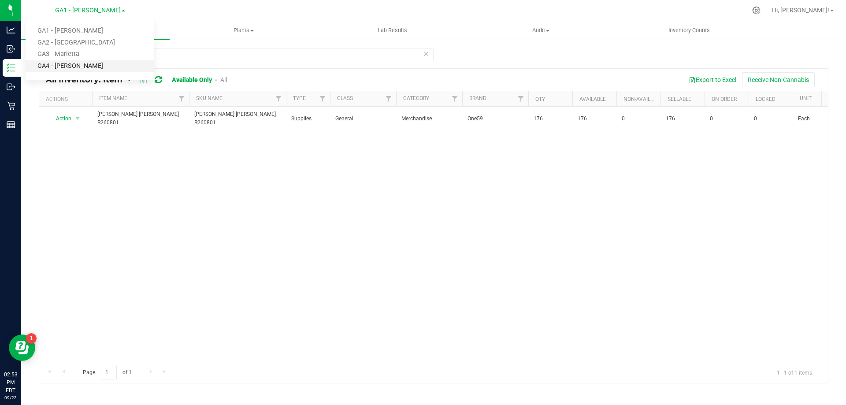
click at [76, 61] on link "GA4 - [PERSON_NAME]" at bounding box center [90, 66] width 129 height 12
click at [308, 200] on div "Action Action Adjust qty Edit lots/costs Global inventory Locate inventory Prin…" at bounding box center [433, 234] width 789 height 255
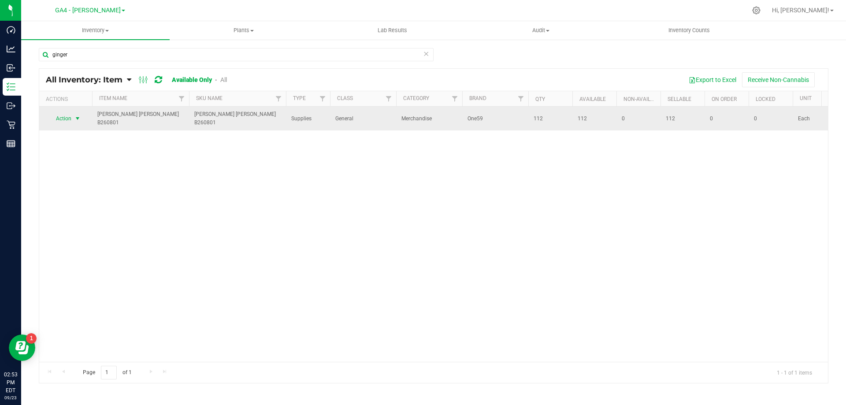
click at [76, 117] on span "select" at bounding box center [77, 118] width 7 height 7
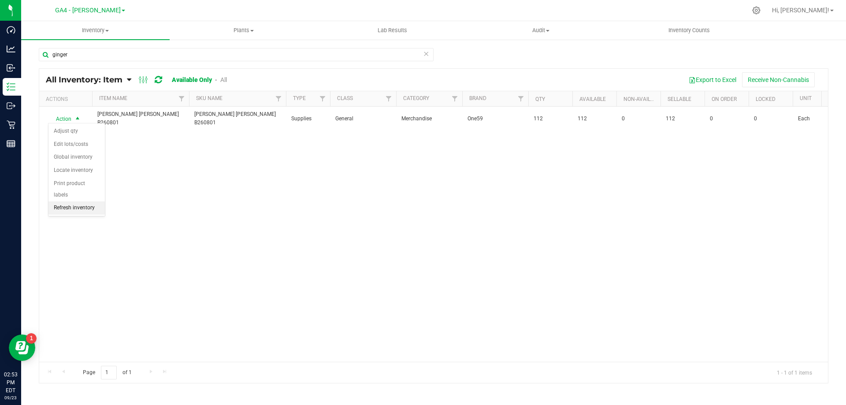
click at [77, 201] on li "Refresh inventory" at bounding box center [76, 207] width 56 height 13
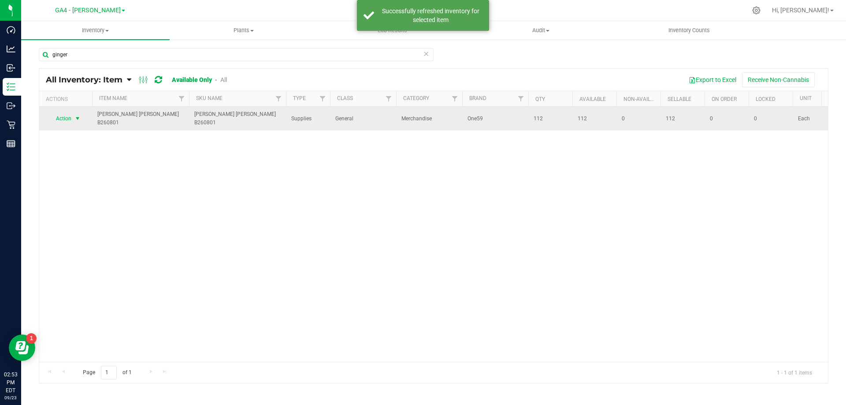
click at [71, 116] on span "Action" at bounding box center [60, 118] width 24 height 12
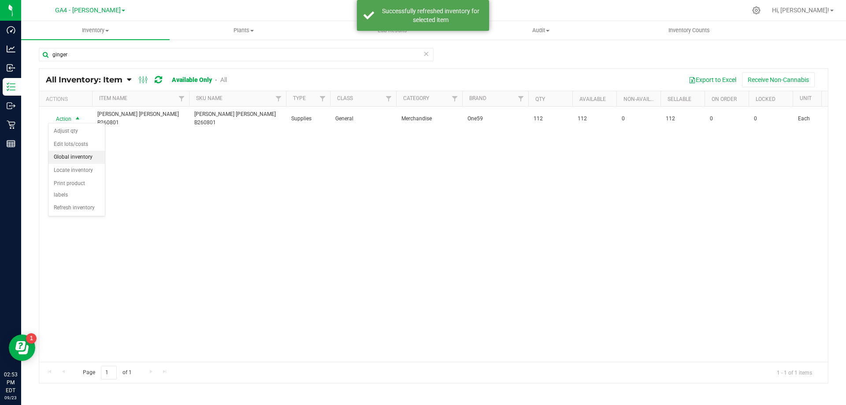
click at [81, 152] on li "Global inventory" at bounding box center [76, 157] width 56 height 13
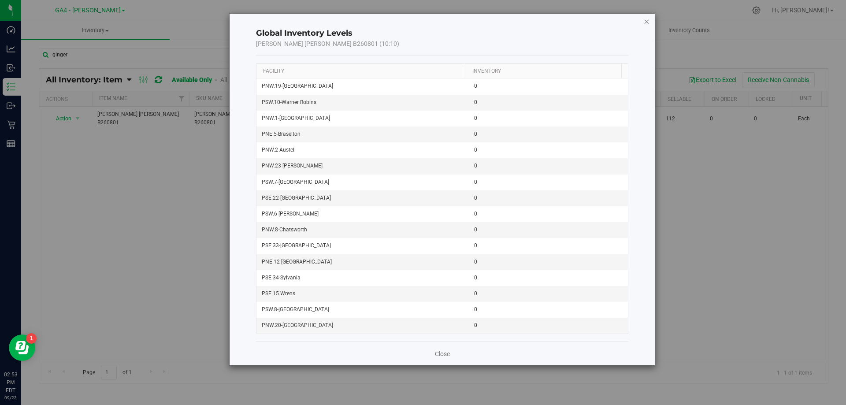
click at [646, 19] on icon "button" at bounding box center [647, 21] width 6 height 11
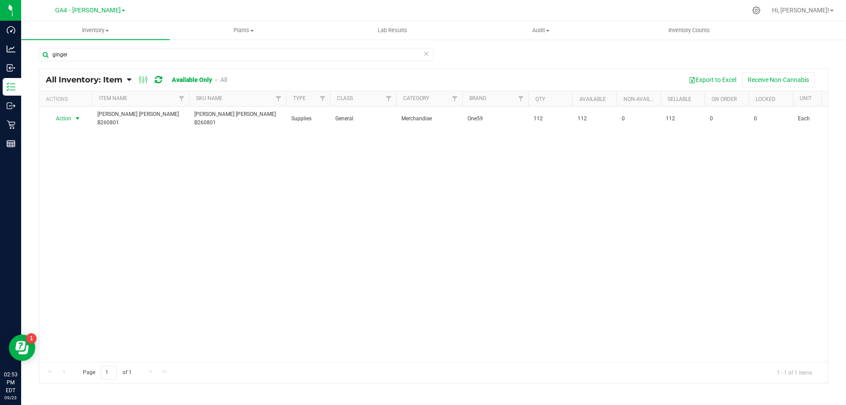
click at [637, 253] on div "Action Action Adjust qty Edit lots/costs Global inventory Locate inventory Prin…" at bounding box center [433, 234] width 789 height 255
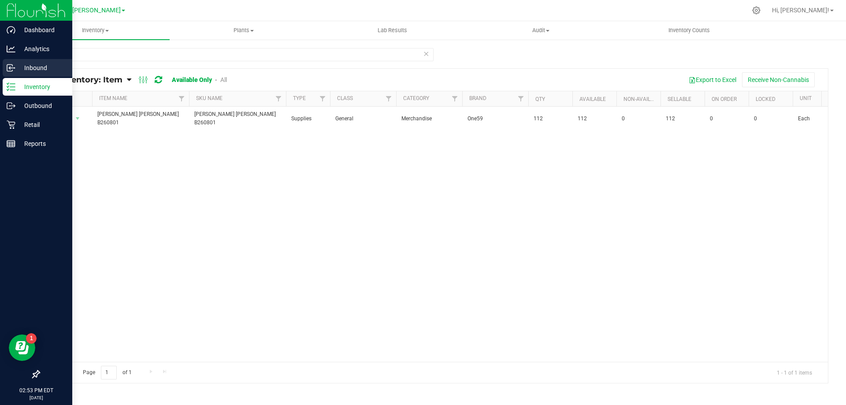
click at [27, 69] on p "Inbound" at bounding box center [41, 68] width 53 height 11
